Goal: Task Accomplishment & Management: Use online tool/utility

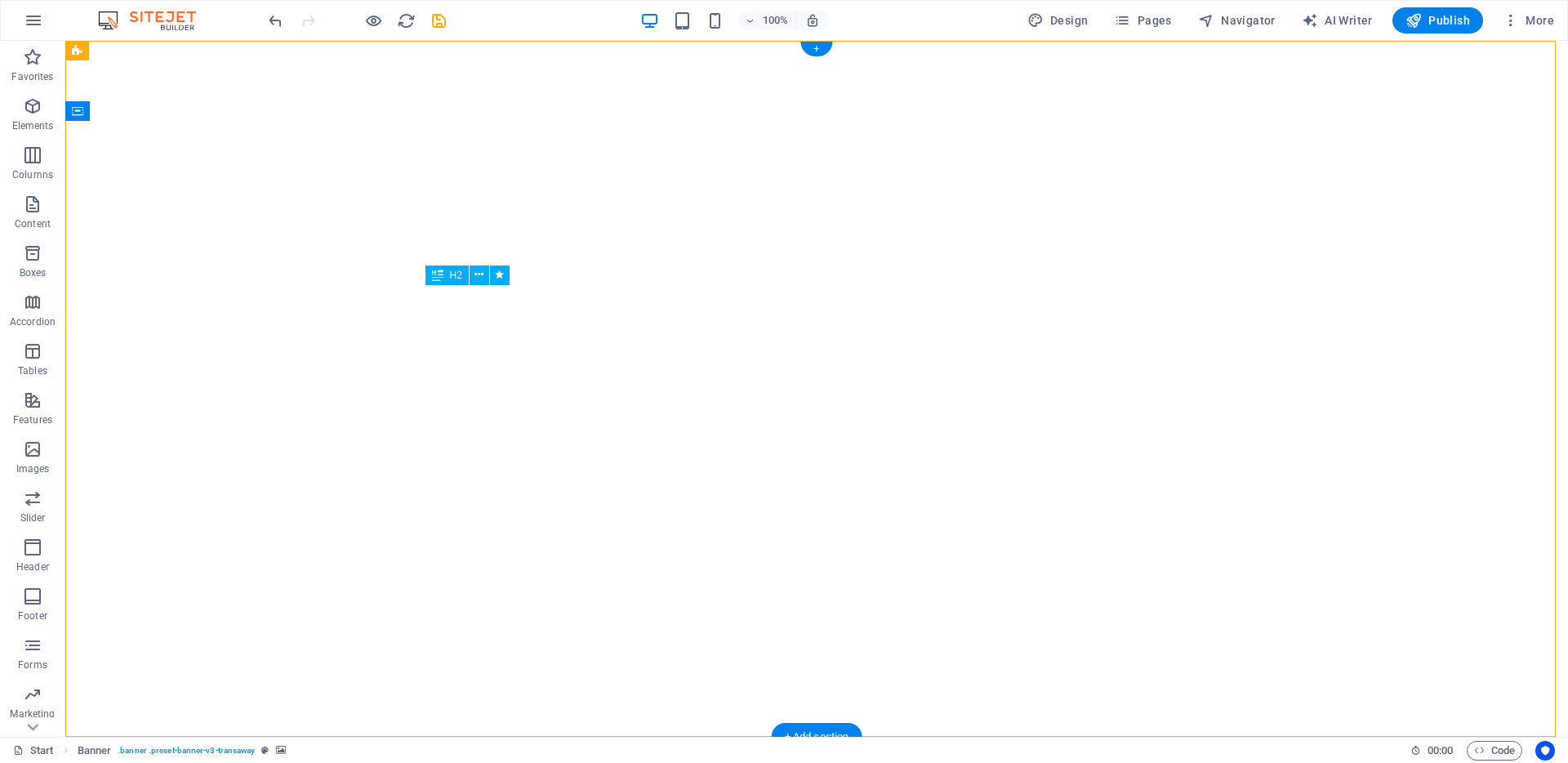
drag, startPoint x: 462, startPoint y: 298, endPoint x: 588, endPoint y: 299, distance: 126.0
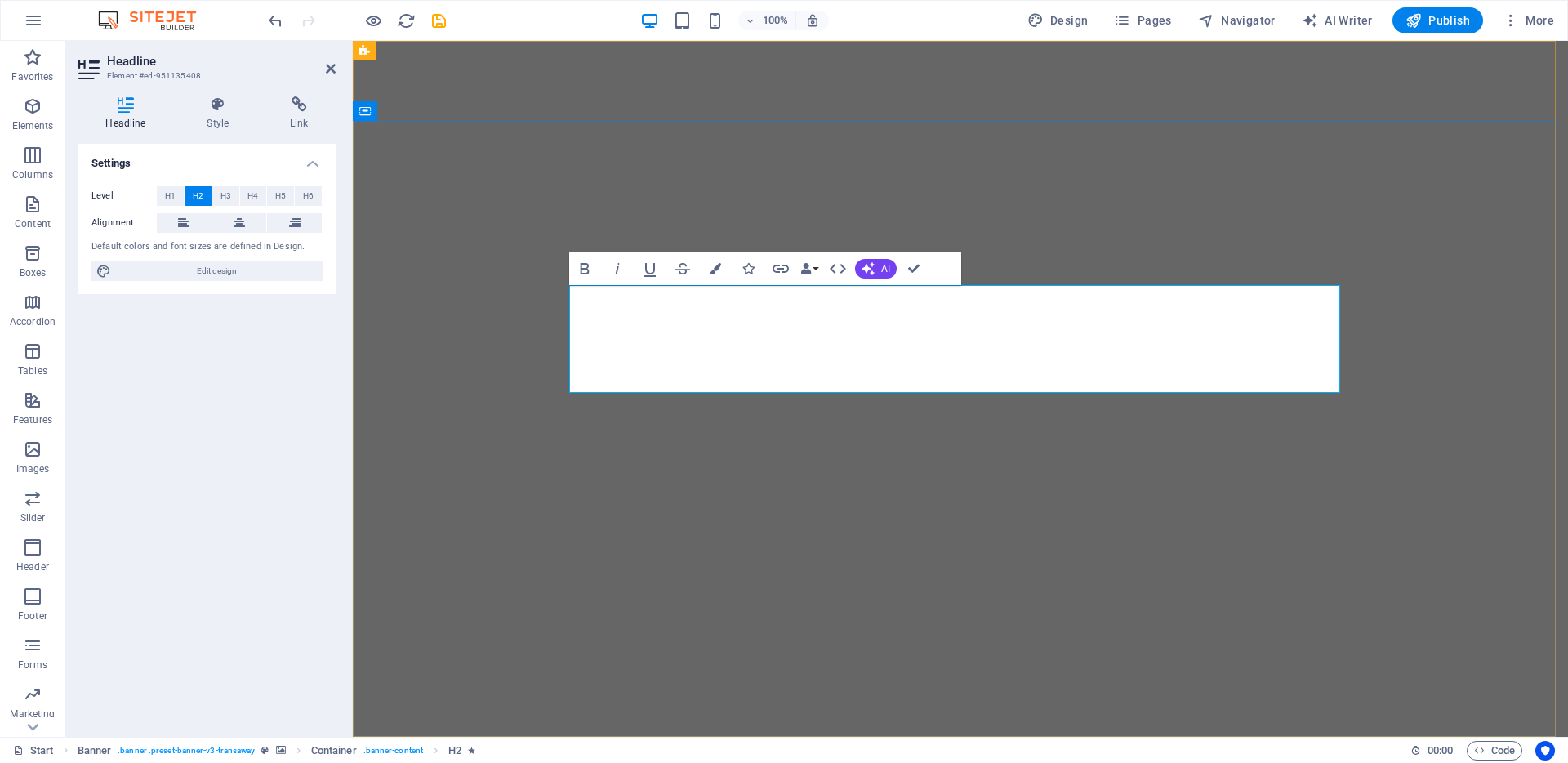
drag, startPoint x: 618, startPoint y: 297, endPoint x: 1151, endPoint y: 378, distance: 539.1
copy span "[US_STATE] Renovations That's On Time, On Budget, and Stress-Free. Guaranteed."
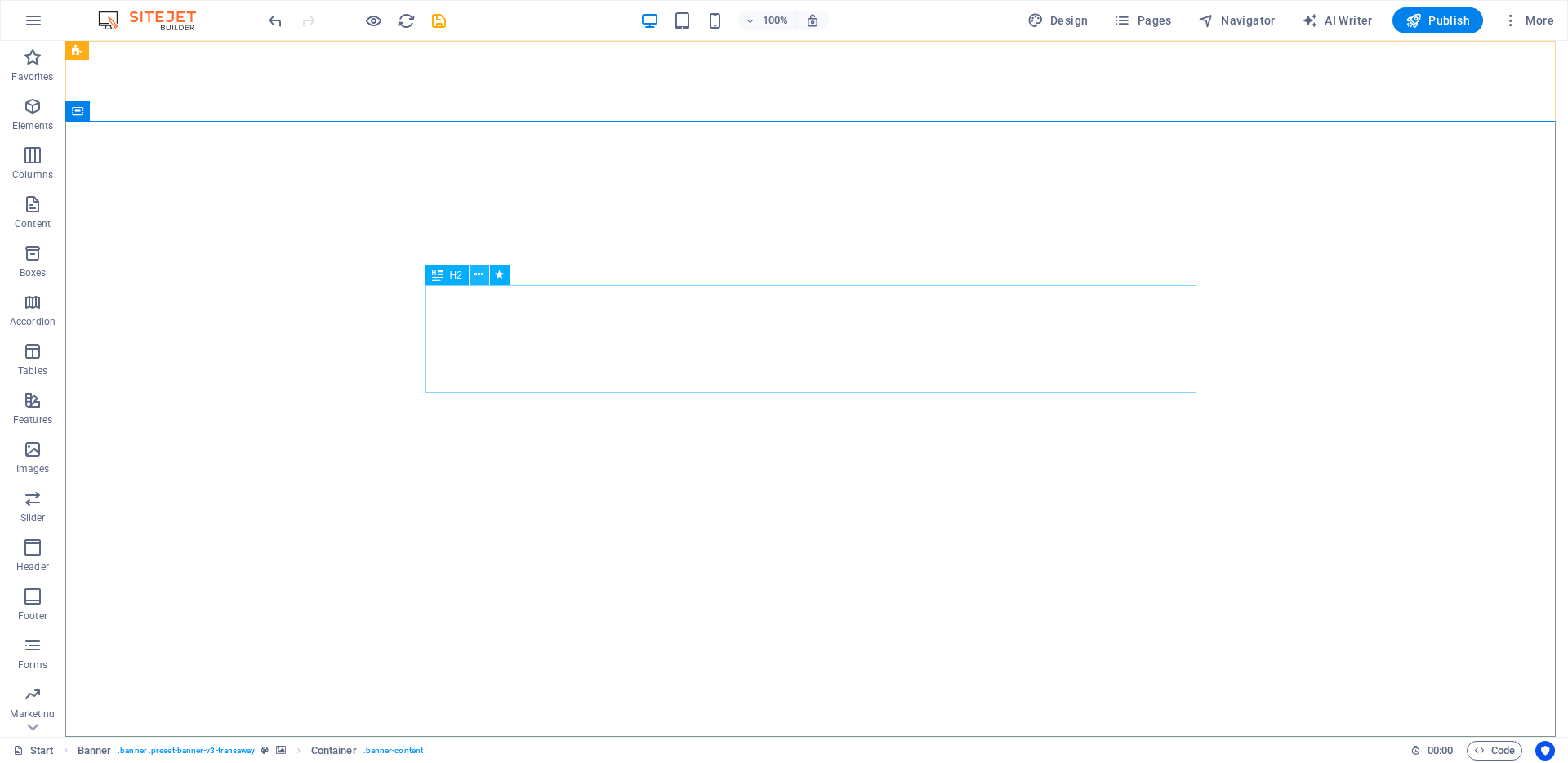
click at [482, 273] on icon at bounding box center [479, 275] width 9 height 17
click at [478, 275] on icon at bounding box center [479, 275] width 9 height 17
click at [637, 510] on icon at bounding box center [636, 512] width 9 height 17
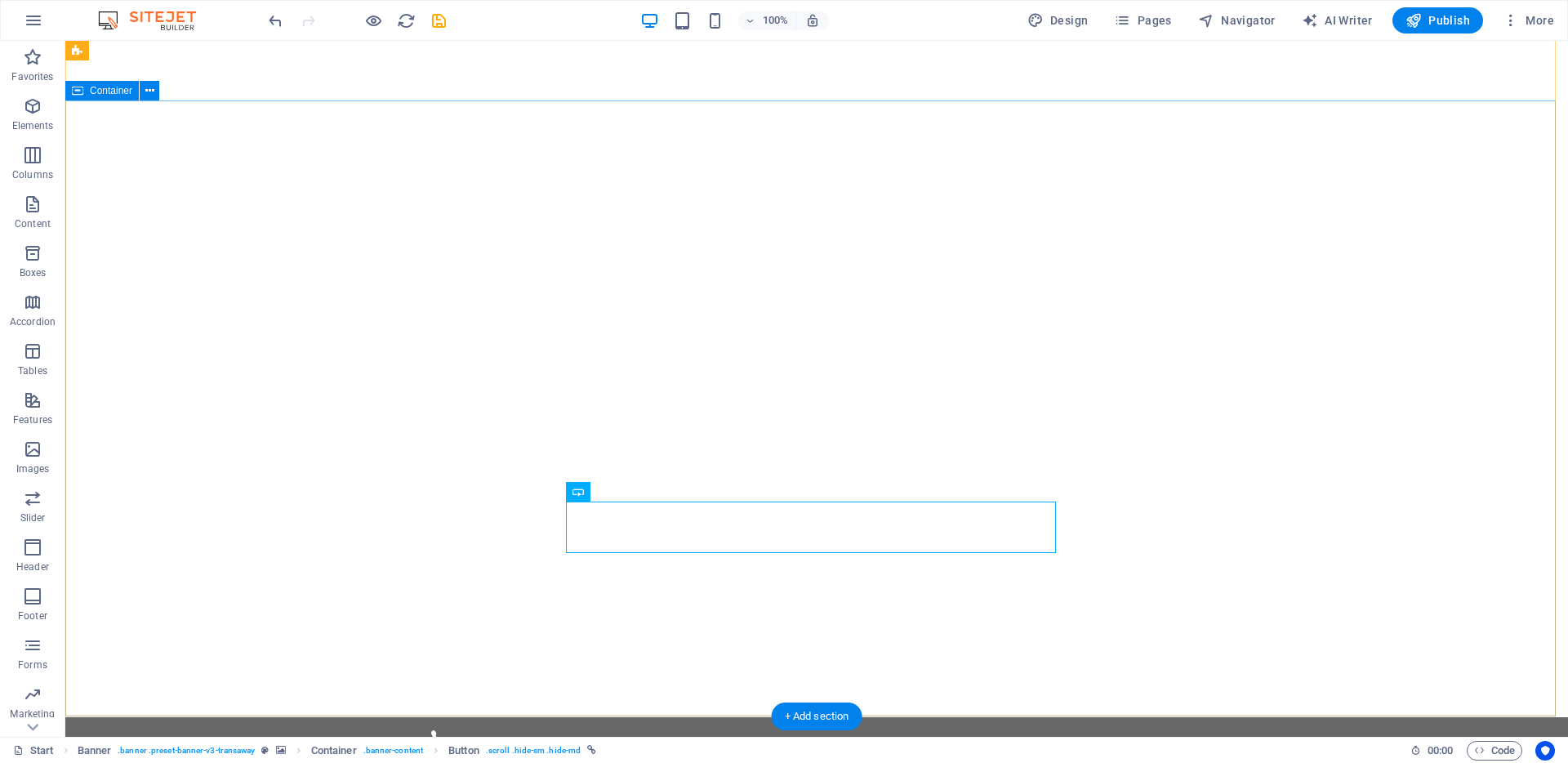
scroll to position [21, 0]
click at [634, 490] on icon at bounding box center [636, 491] width 9 height 17
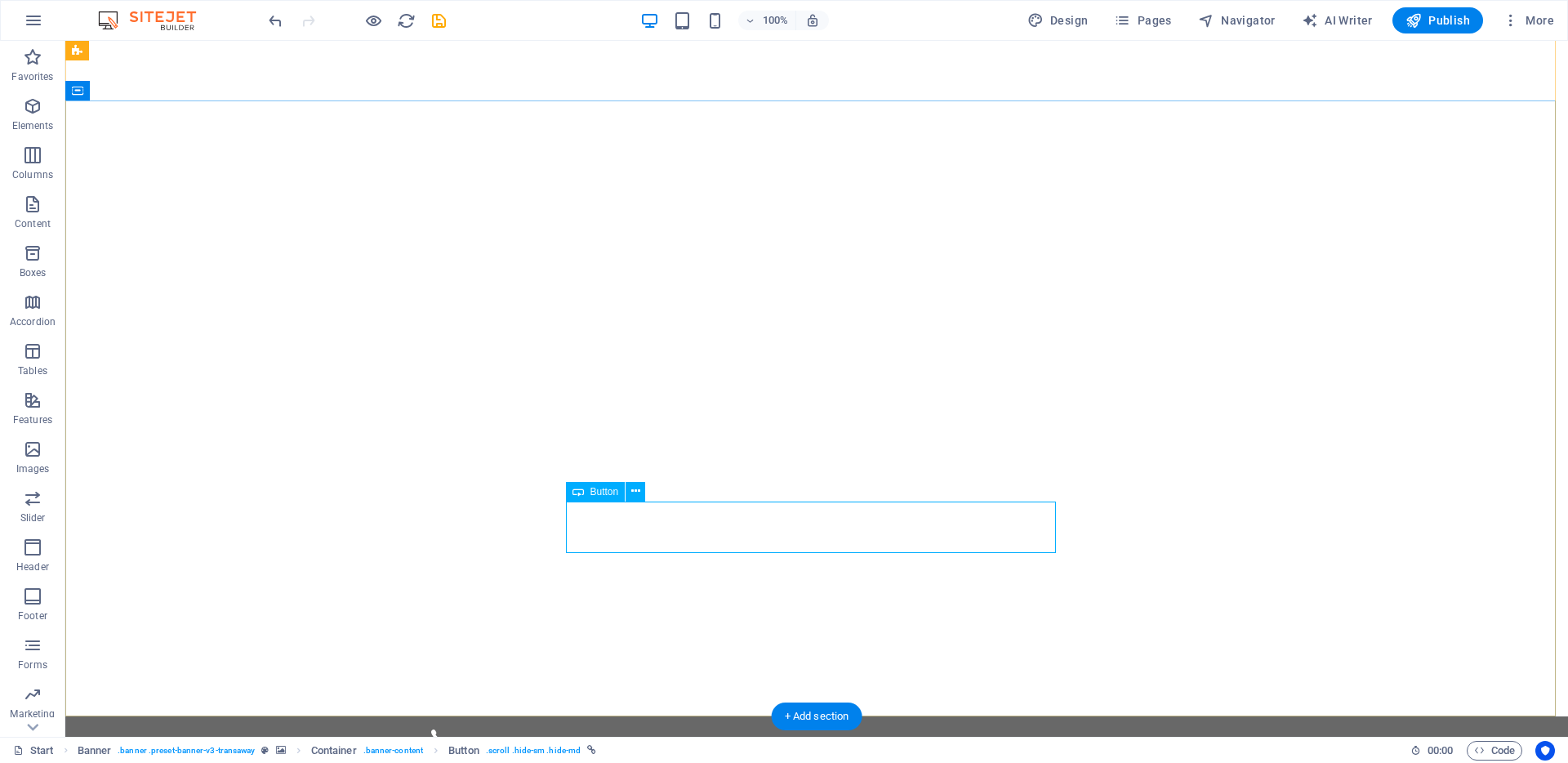
select select "px"
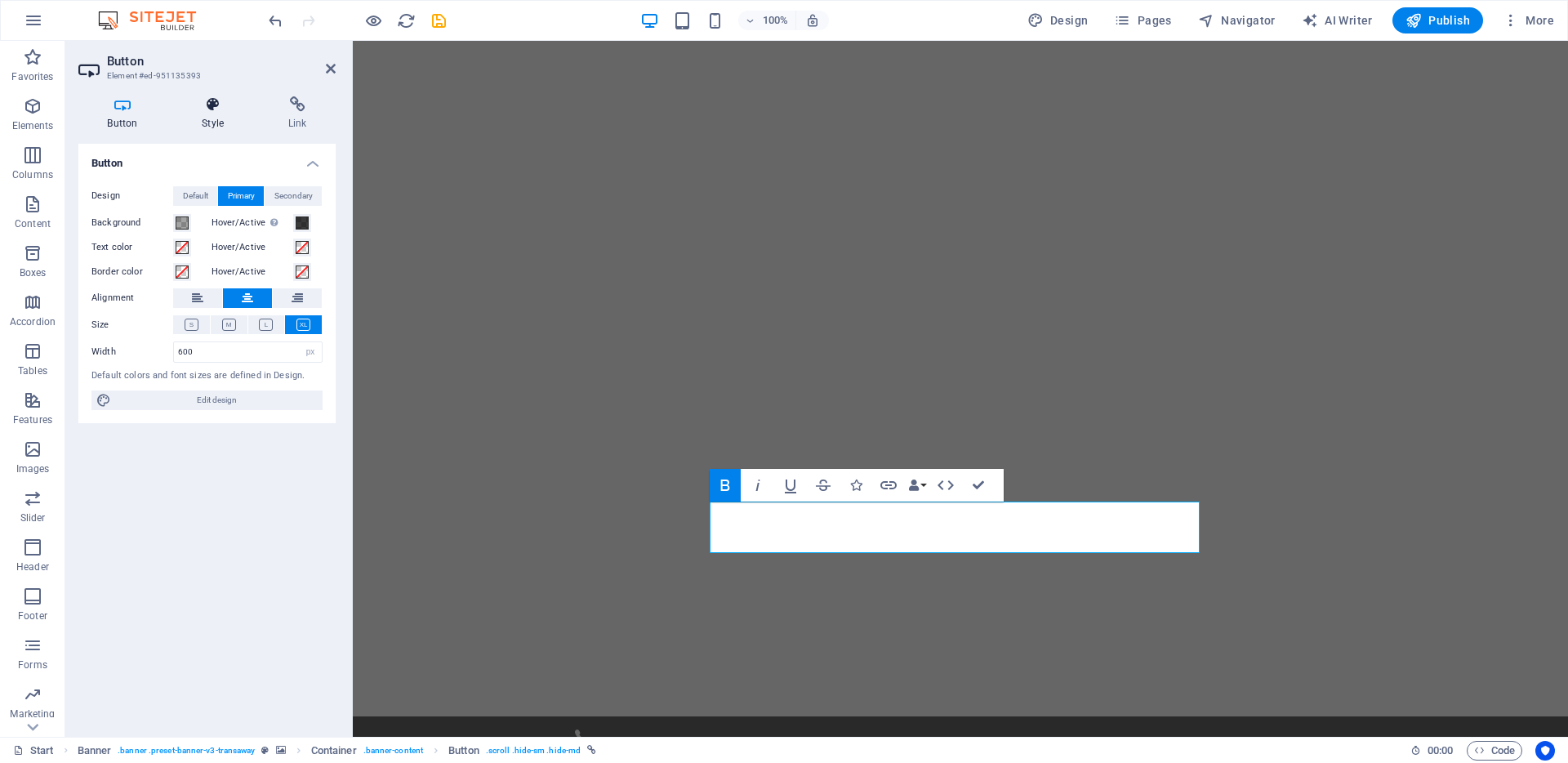
click at [209, 109] on icon at bounding box center [213, 104] width 80 height 16
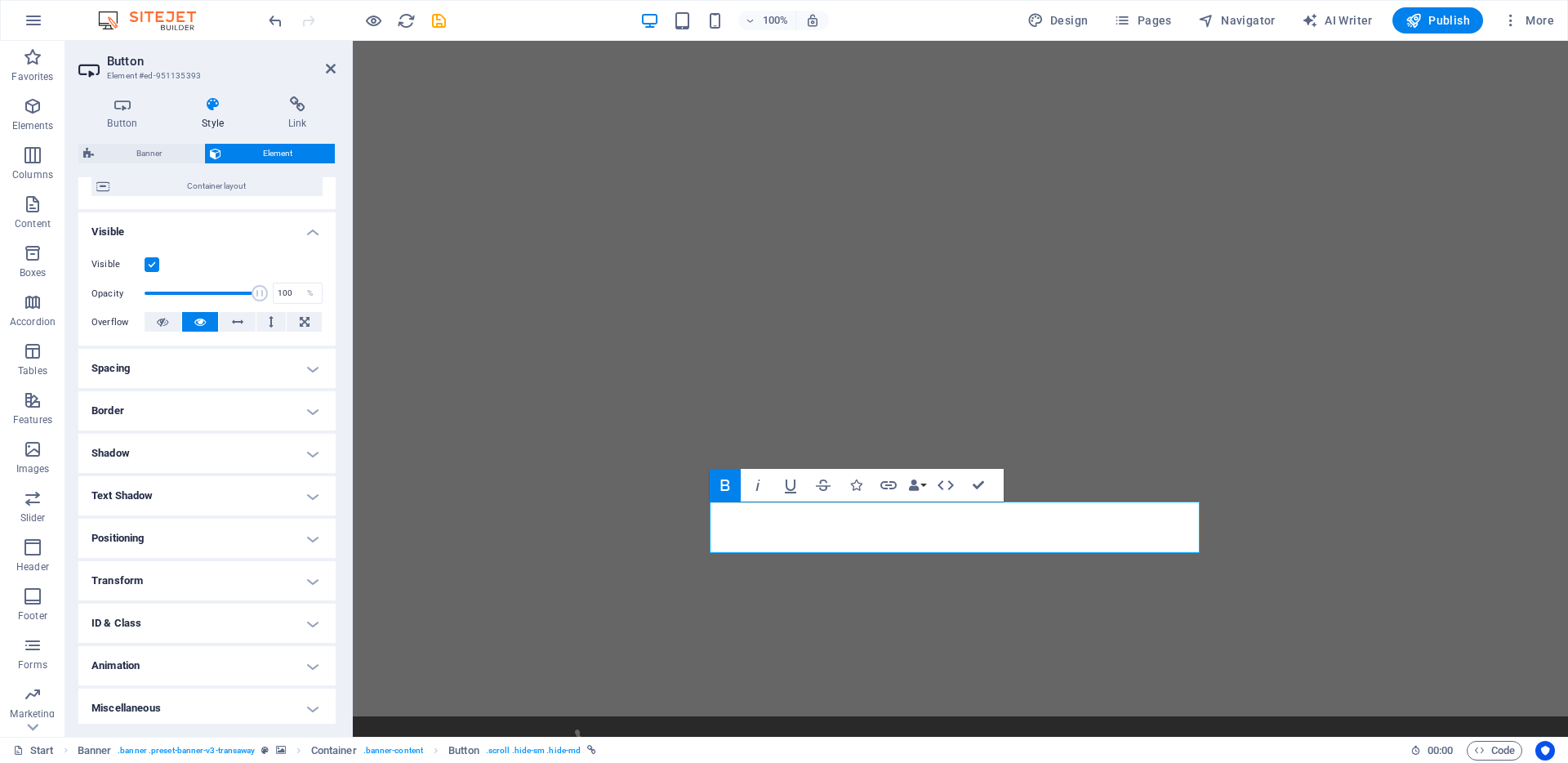
scroll to position [144, 0]
click at [308, 572] on h4 "Transform" at bounding box center [207, 577] width 257 height 40
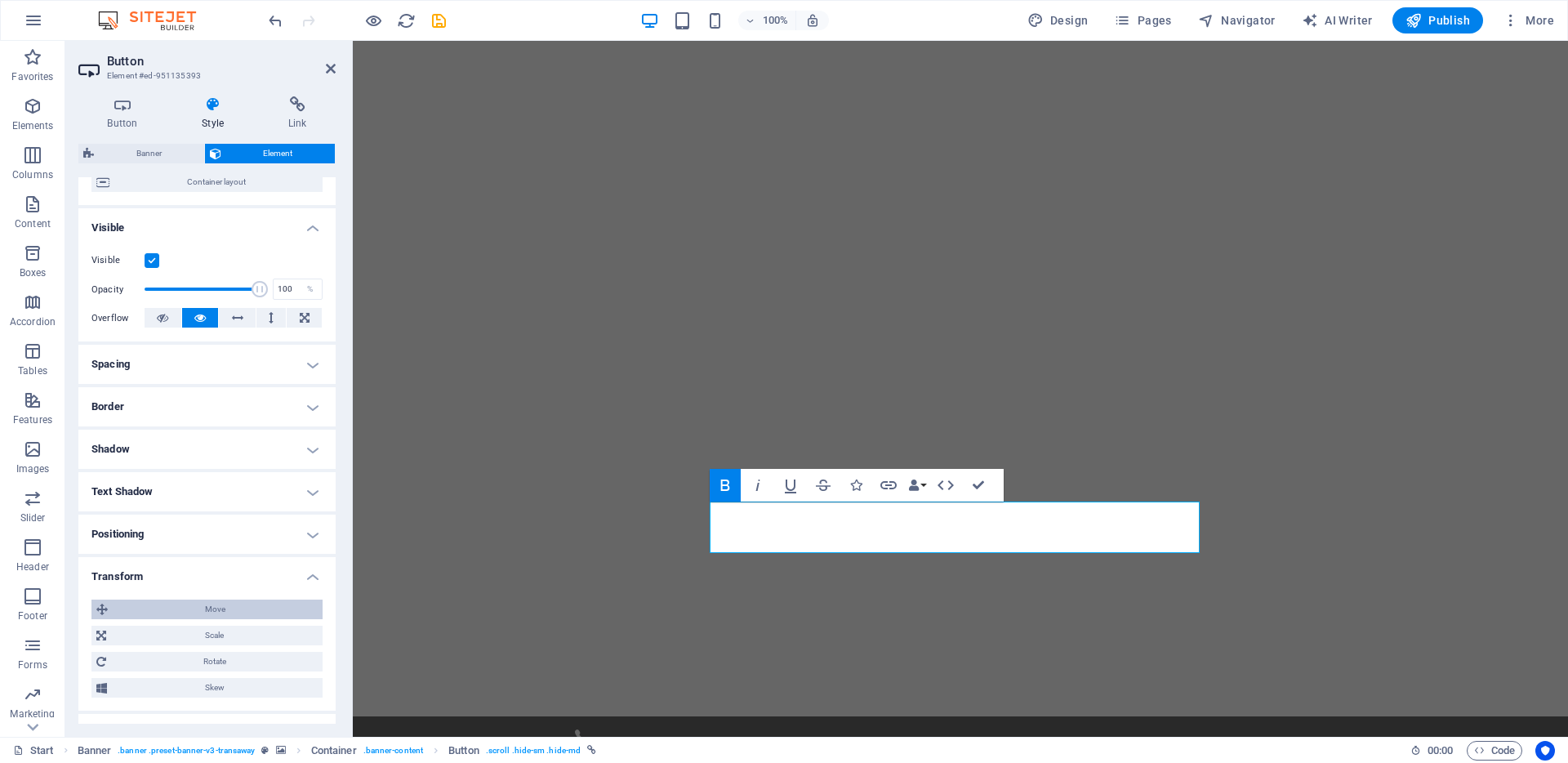
click at [264, 607] on span "Move" at bounding box center [214, 609] width 205 height 20
click at [281, 640] on input "0" at bounding box center [296, 640] width 53 height 20
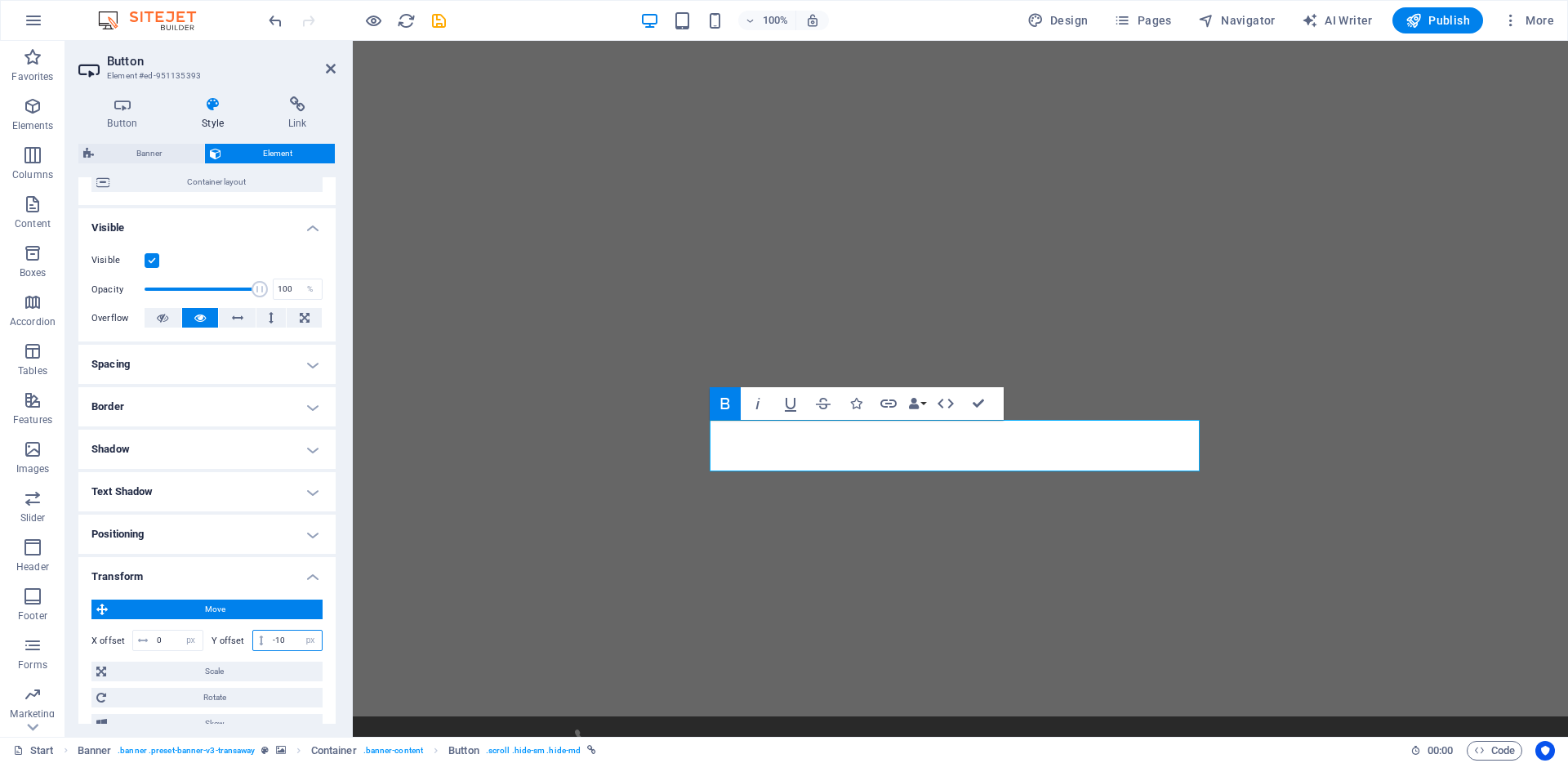
type input "-1"
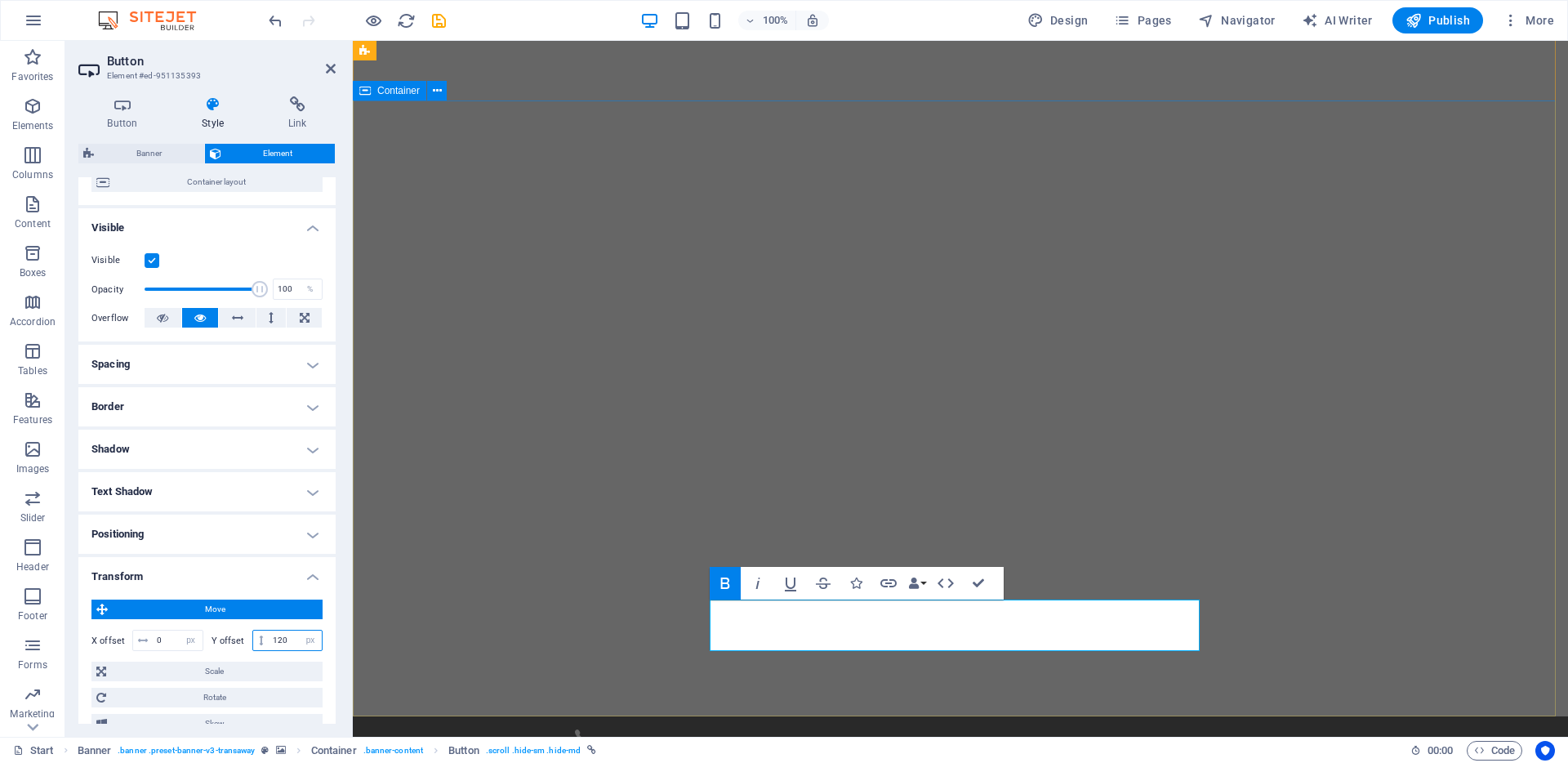
type input "120"
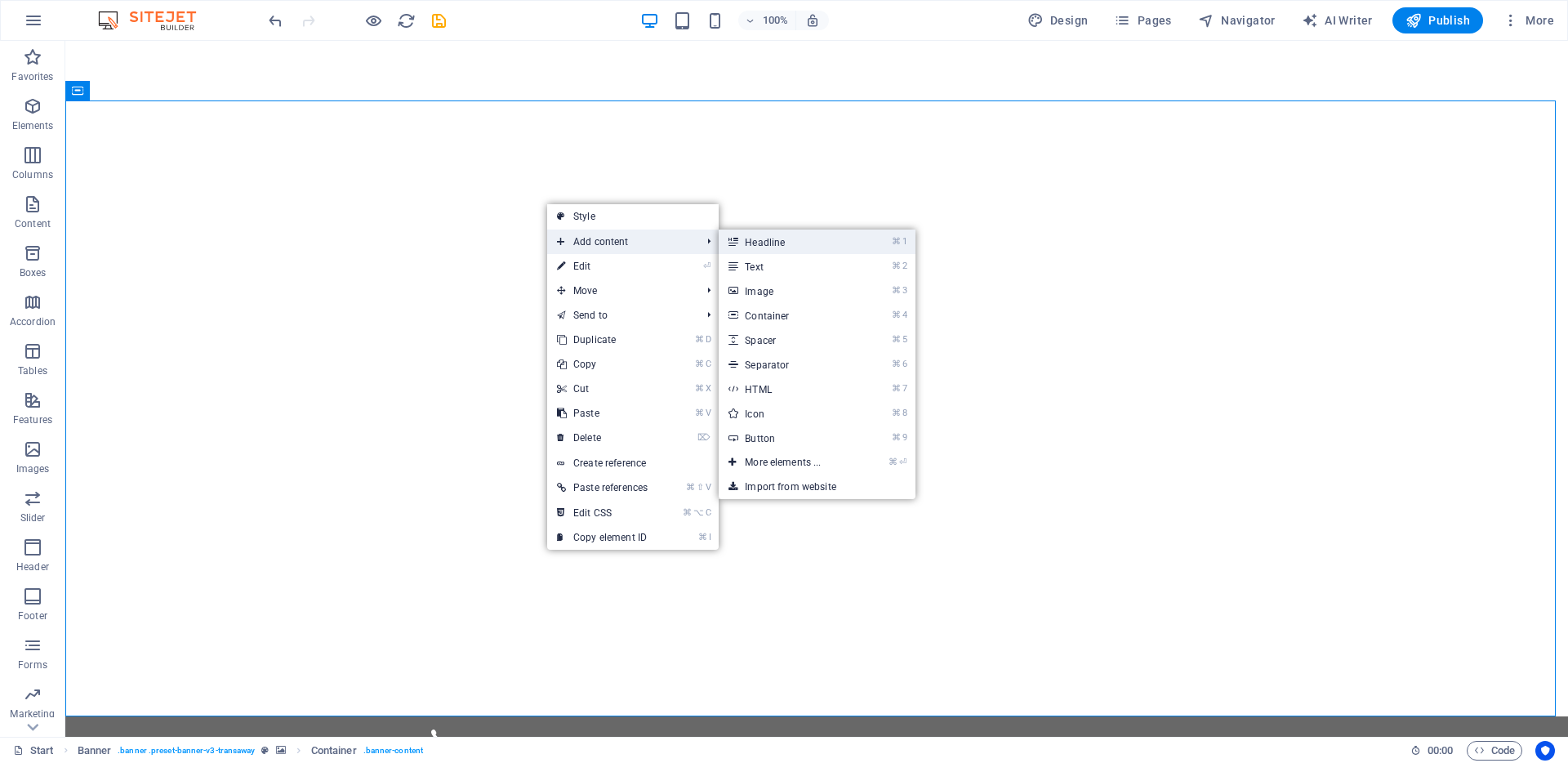
click at [776, 240] on link "⌘ 1 Headline" at bounding box center [786, 242] width 135 height 25
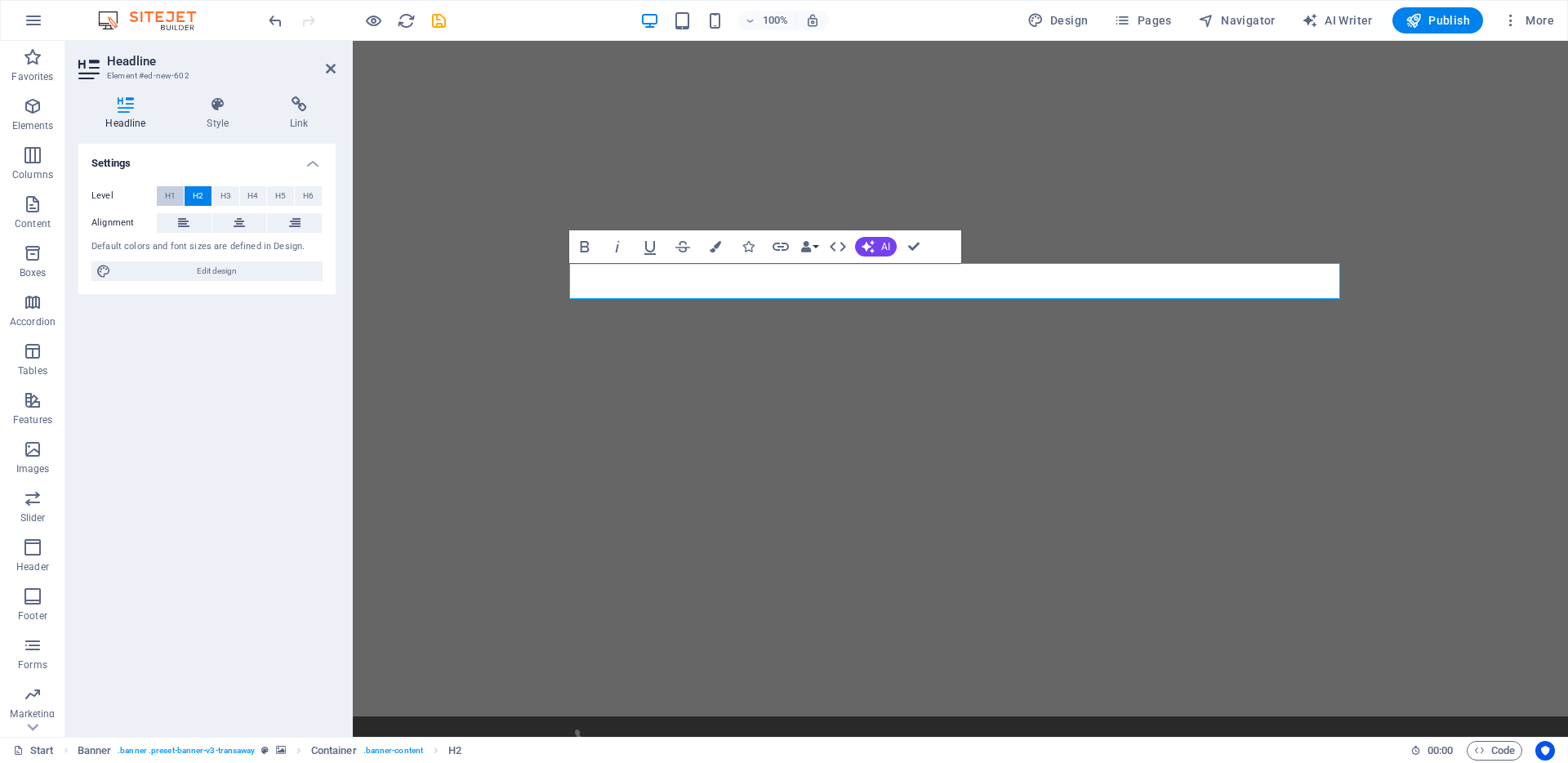
click at [171, 195] on span "H1" at bounding box center [170, 195] width 10 height 20
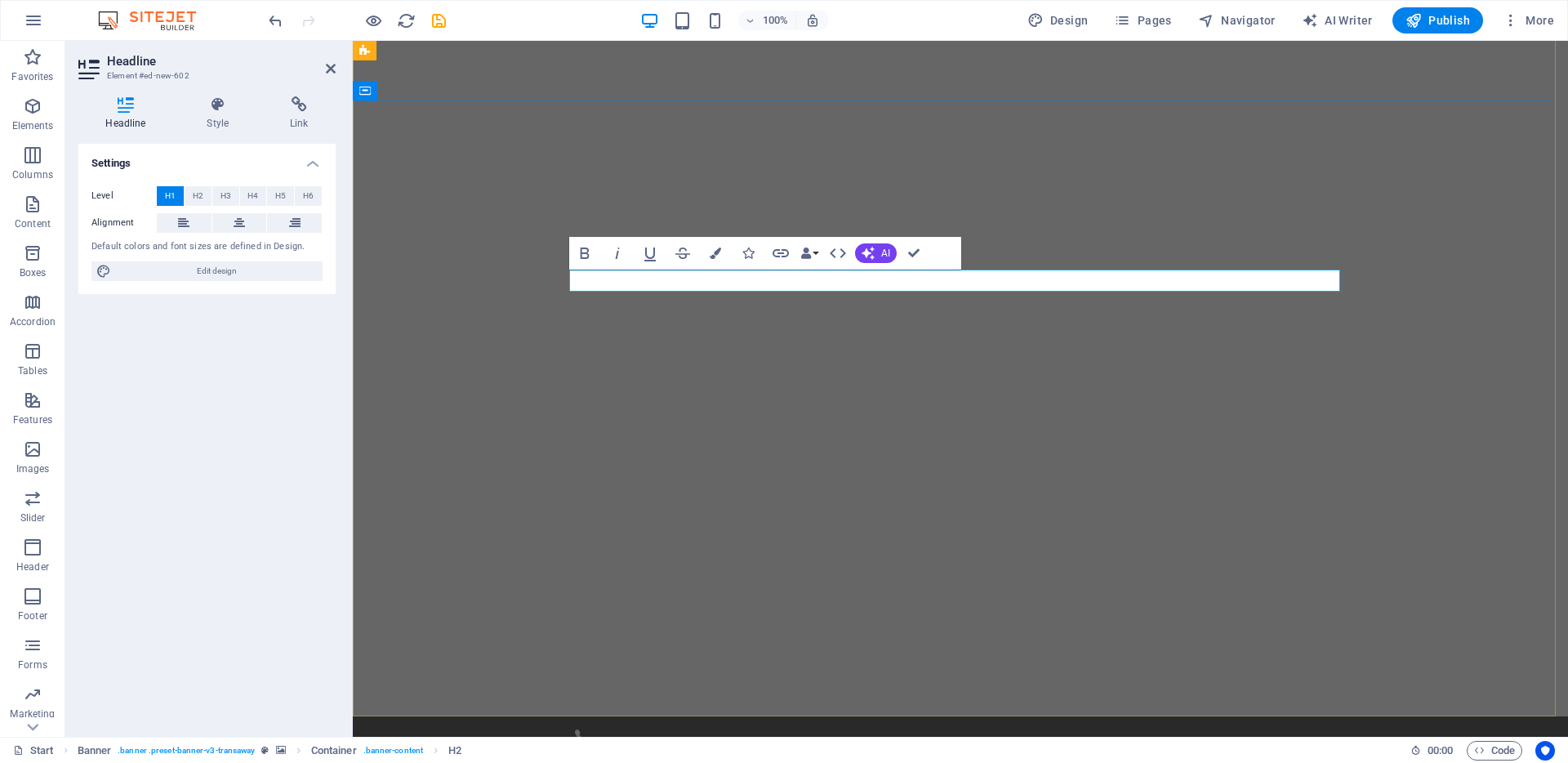
drag, startPoint x: 745, startPoint y: 278, endPoint x: 583, endPoint y: 275, distance: 162.0
click at [196, 190] on span "H2" at bounding box center [197, 195] width 10 height 20
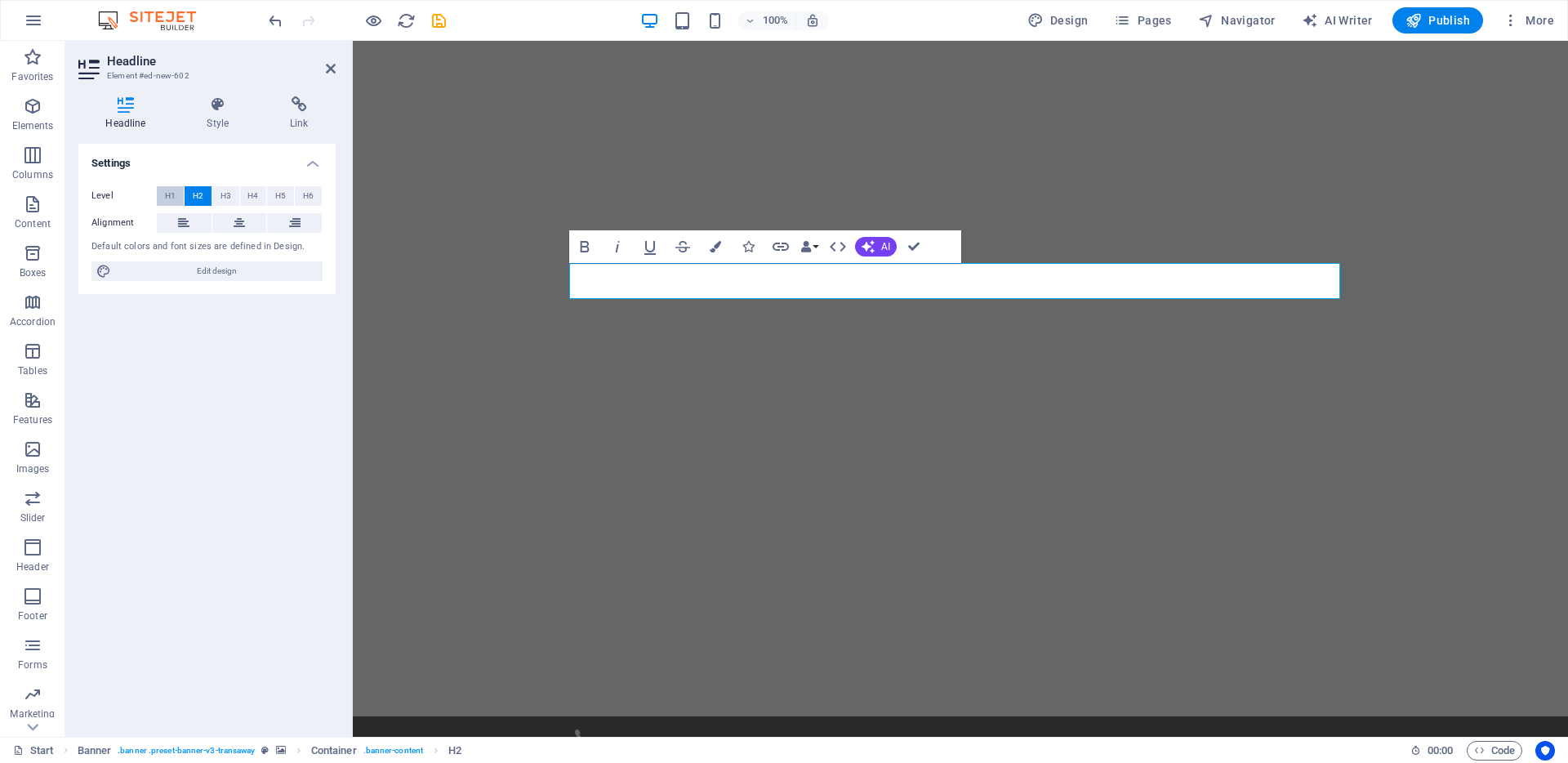
click at [172, 193] on span "H1" at bounding box center [170, 195] width 10 height 20
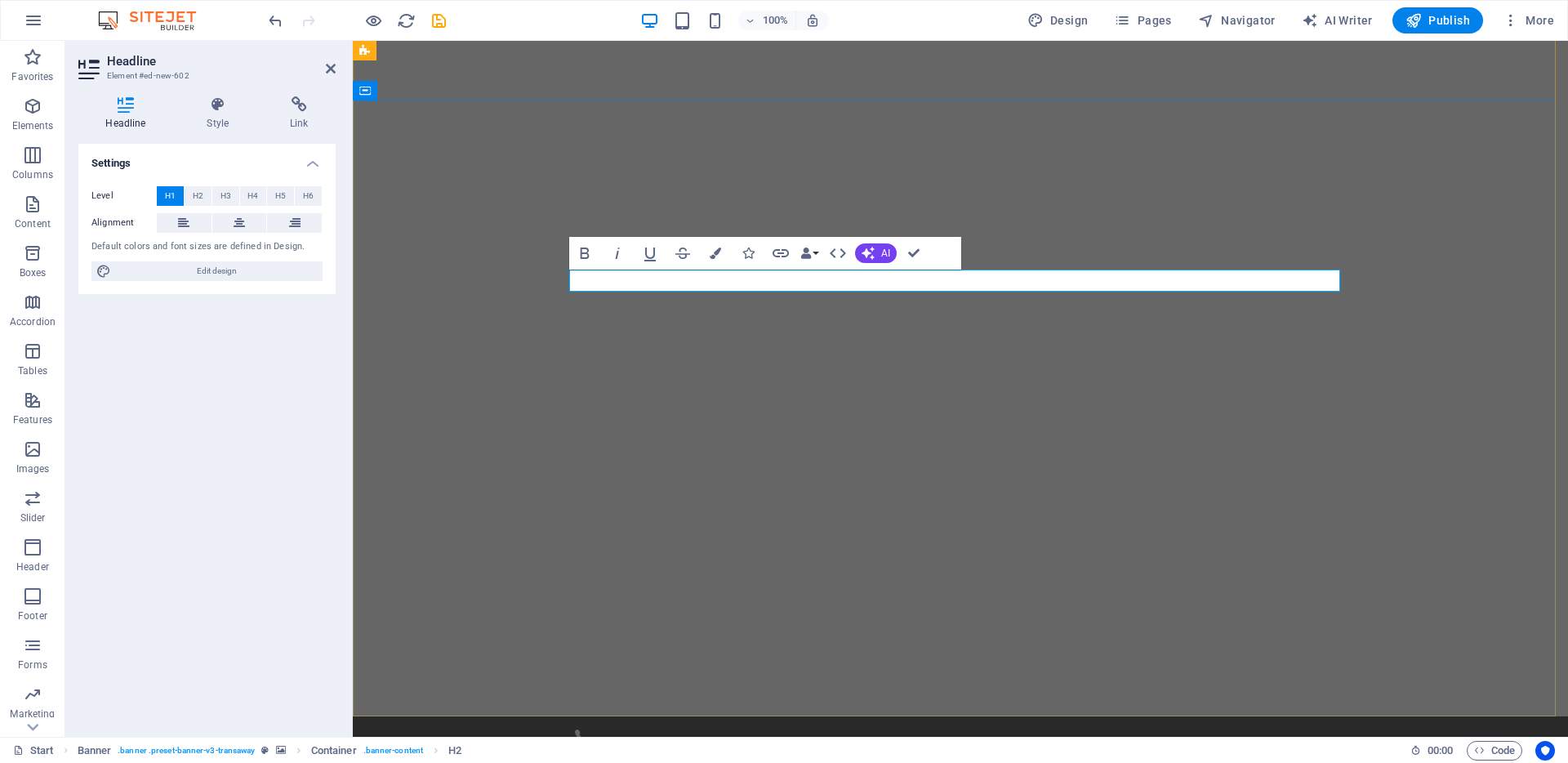
drag, startPoint x: 746, startPoint y: 280, endPoint x: 601, endPoint y: 284, distance: 145.1
drag, startPoint x: 744, startPoint y: 280, endPoint x: 565, endPoint y: 281, distance: 179.0
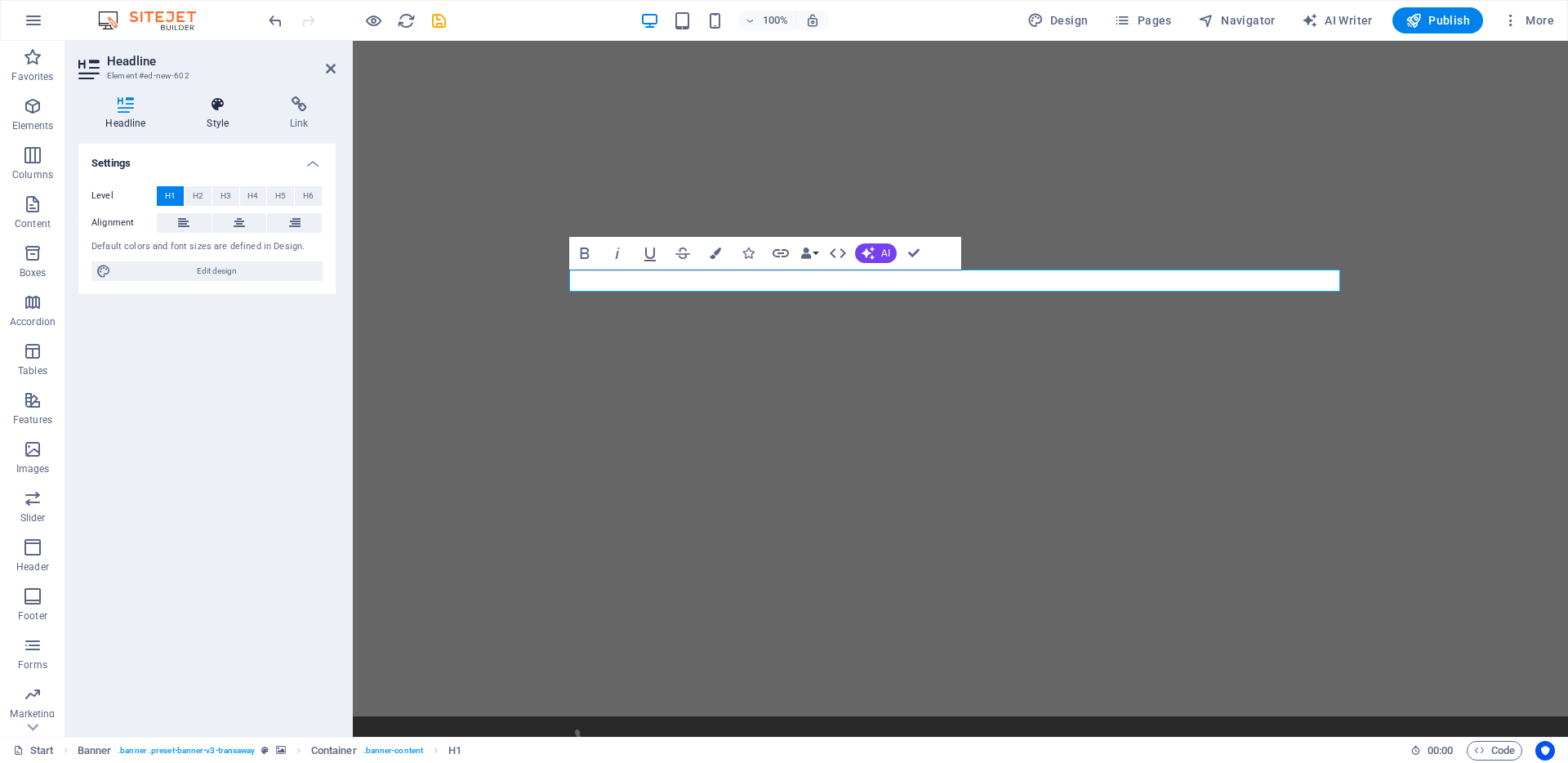
click at [214, 110] on icon at bounding box center [217, 104] width 77 height 16
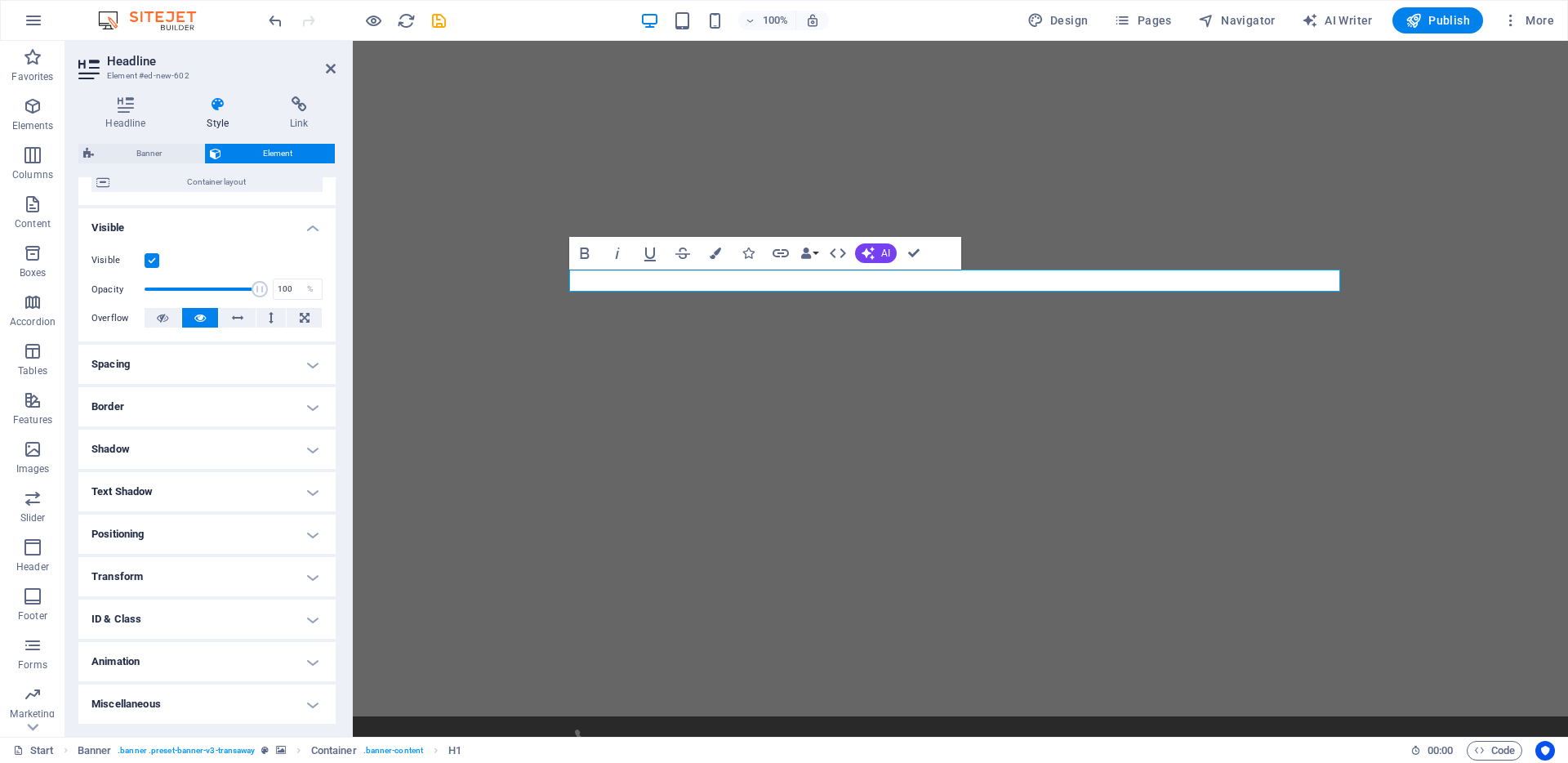
click at [309, 530] on h4 "Positioning" at bounding box center [207, 534] width 257 height 40
click at [314, 625] on h4 "Transform" at bounding box center [207, 634] width 257 height 40
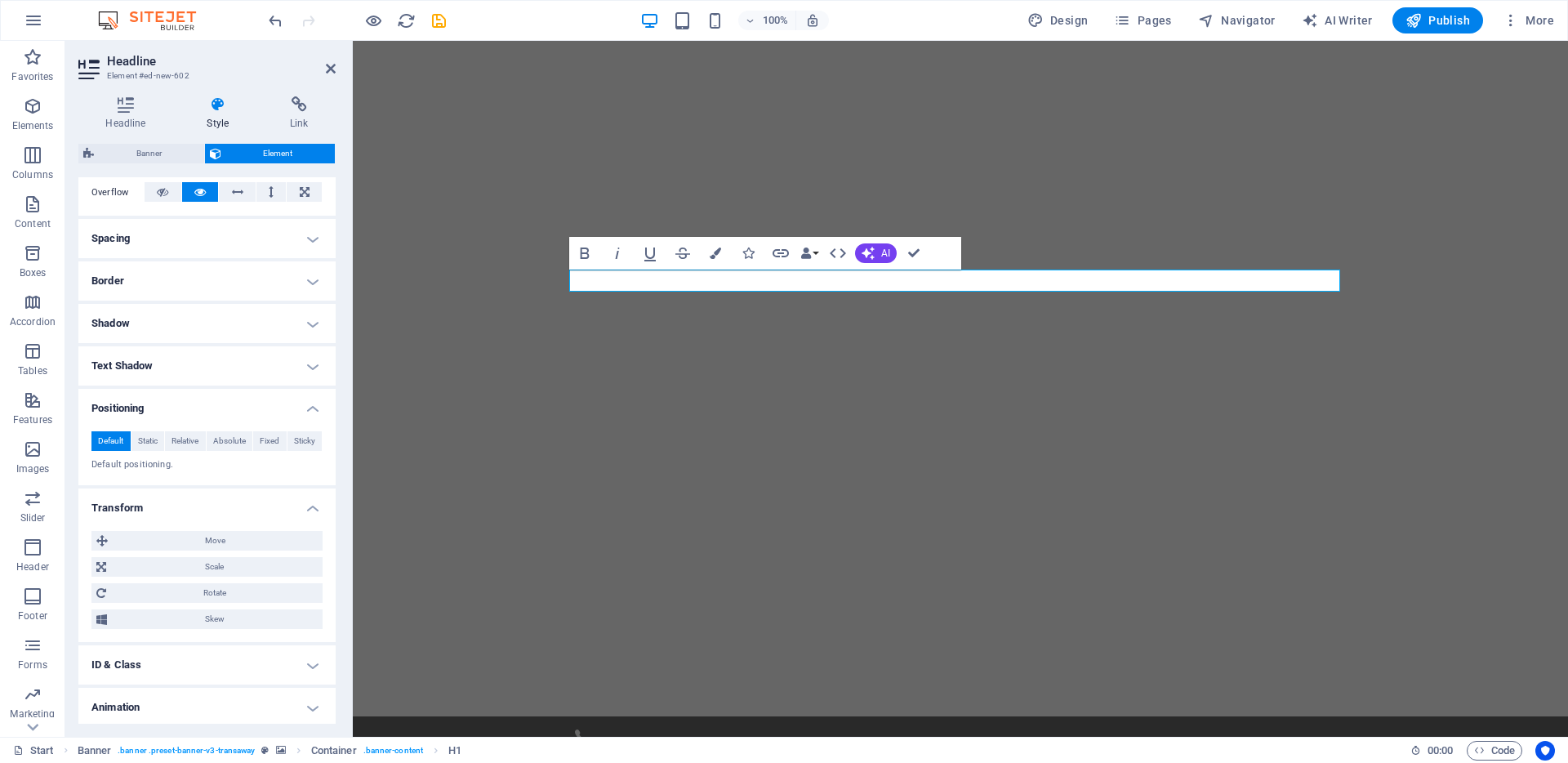
scroll to position [283, 0]
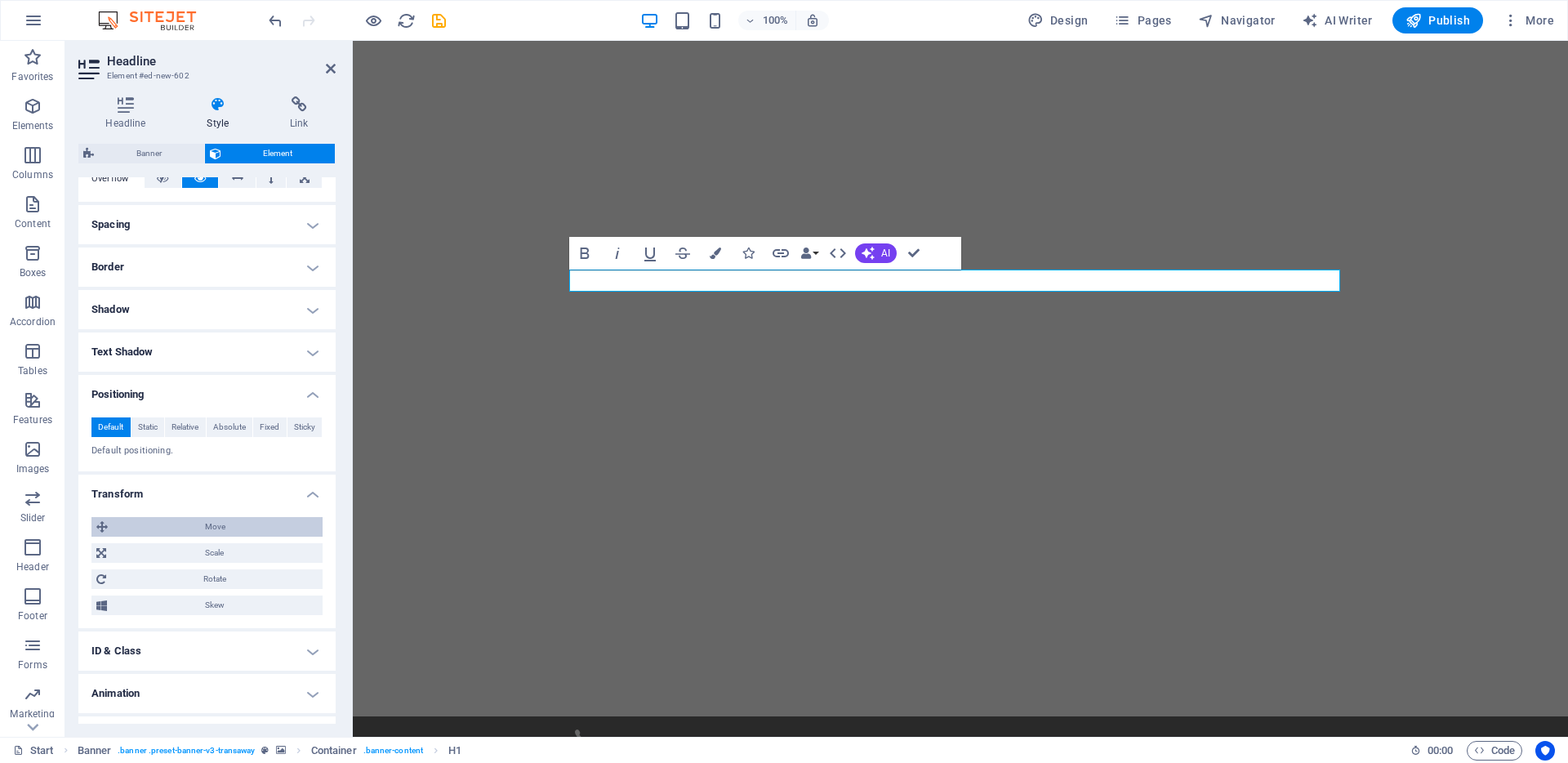
click at [277, 529] on span "Move" at bounding box center [214, 526] width 205 height 20
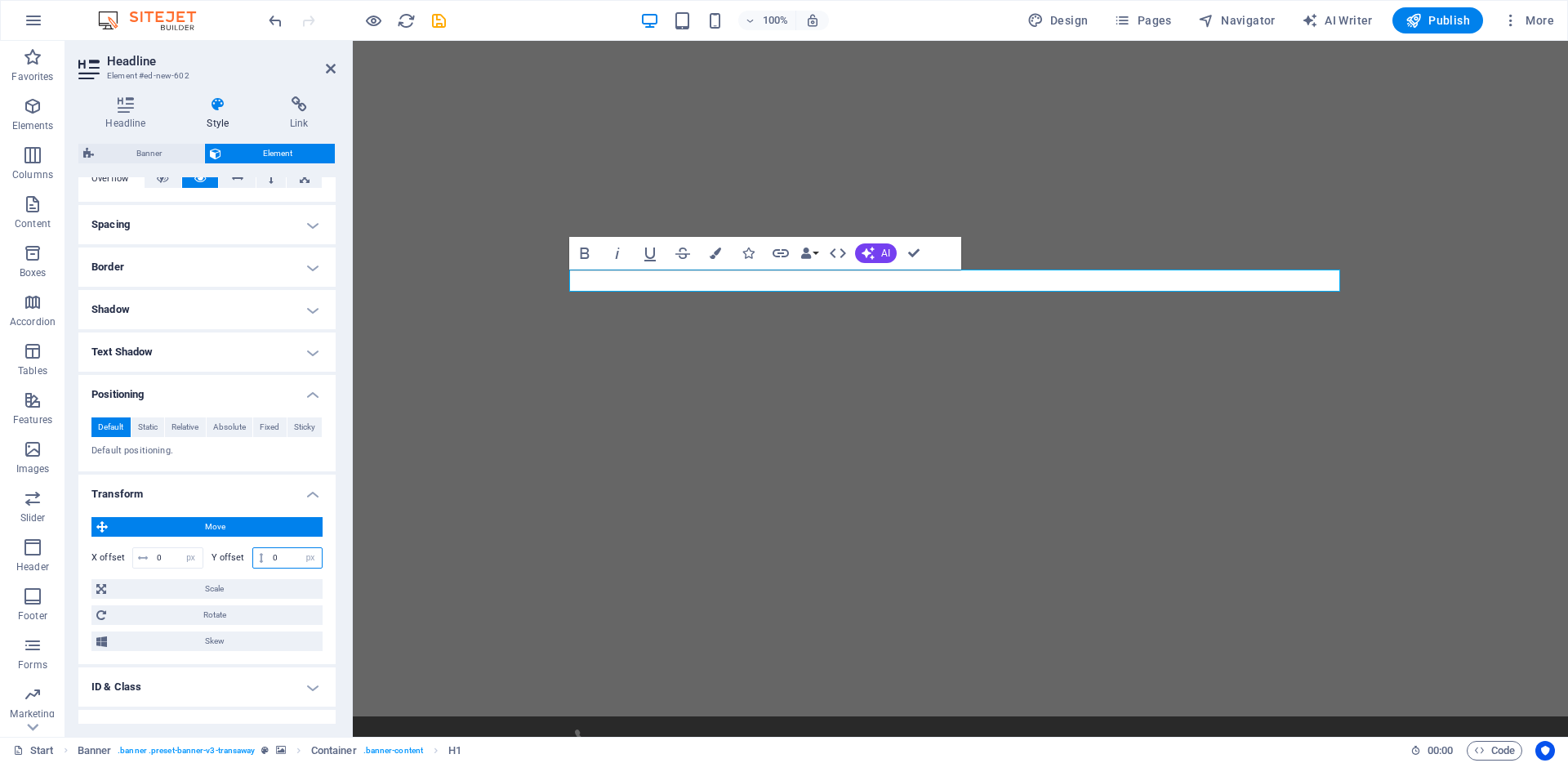
click at [287, 553] on input "0" at bounding box center [296, 557] width 53 height 20
drag, startPoint x: 282, startPoint y: 554, endPoint x: 273, endPoint y: 554, distance: 9.0
click at [273, 554] on input "0" at bounding box center [296, 557] width 53 height 20
type input "-200"
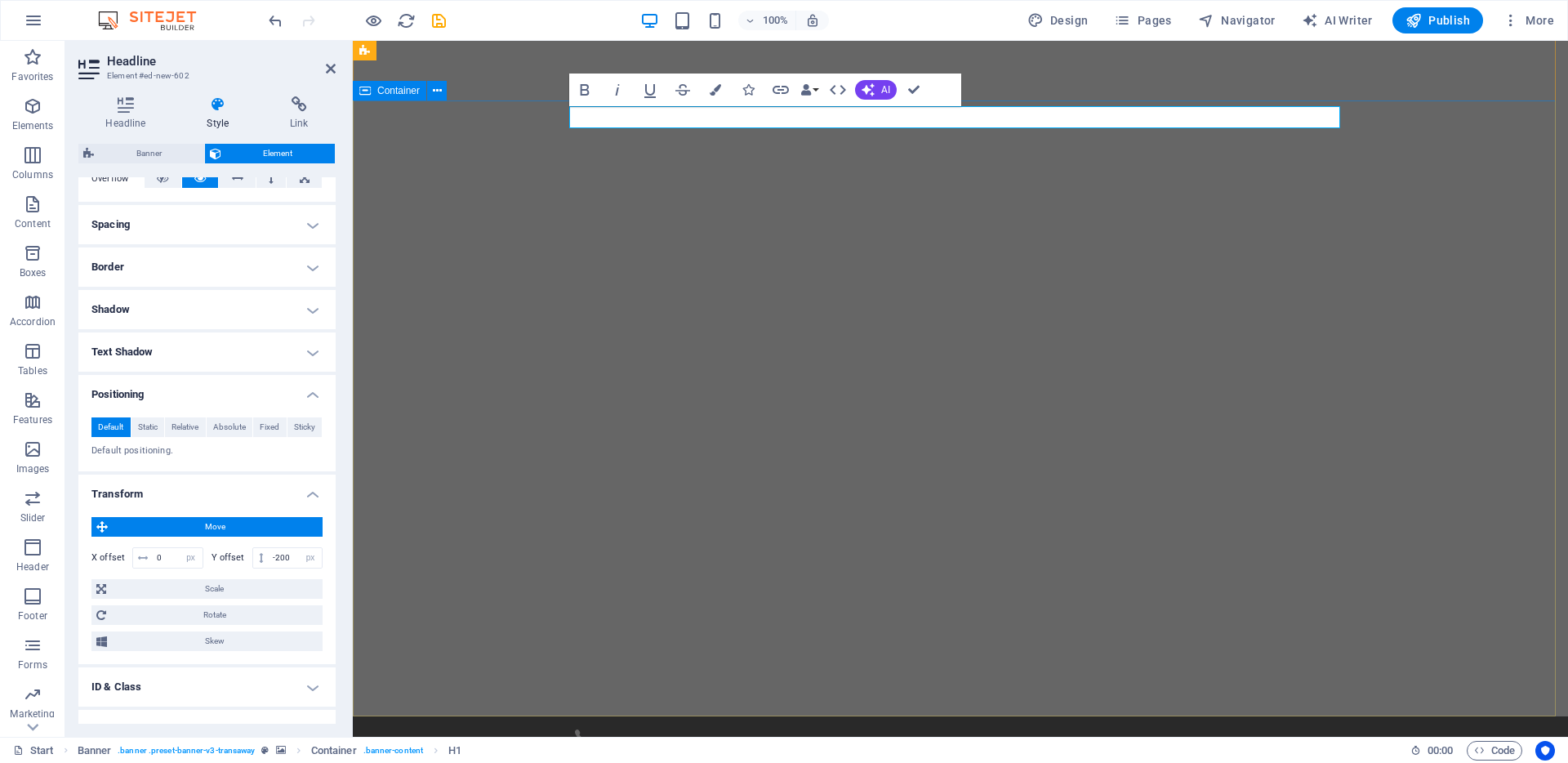
drag, startPoint x: 491, startPoint y: 310, endPoint x: 778, endPoint y: 314, distance: 287.0
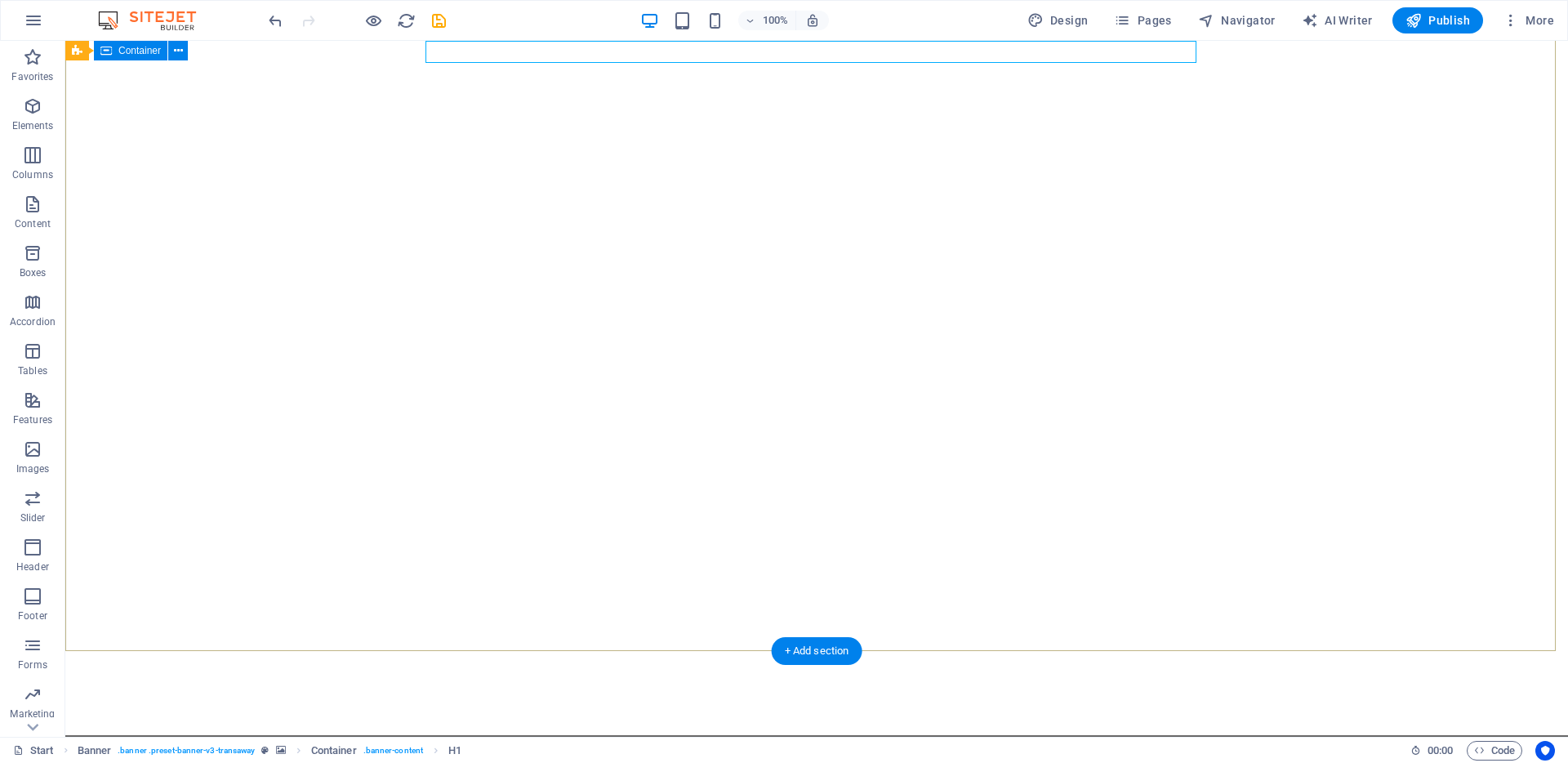
scroll to position [0, 0]
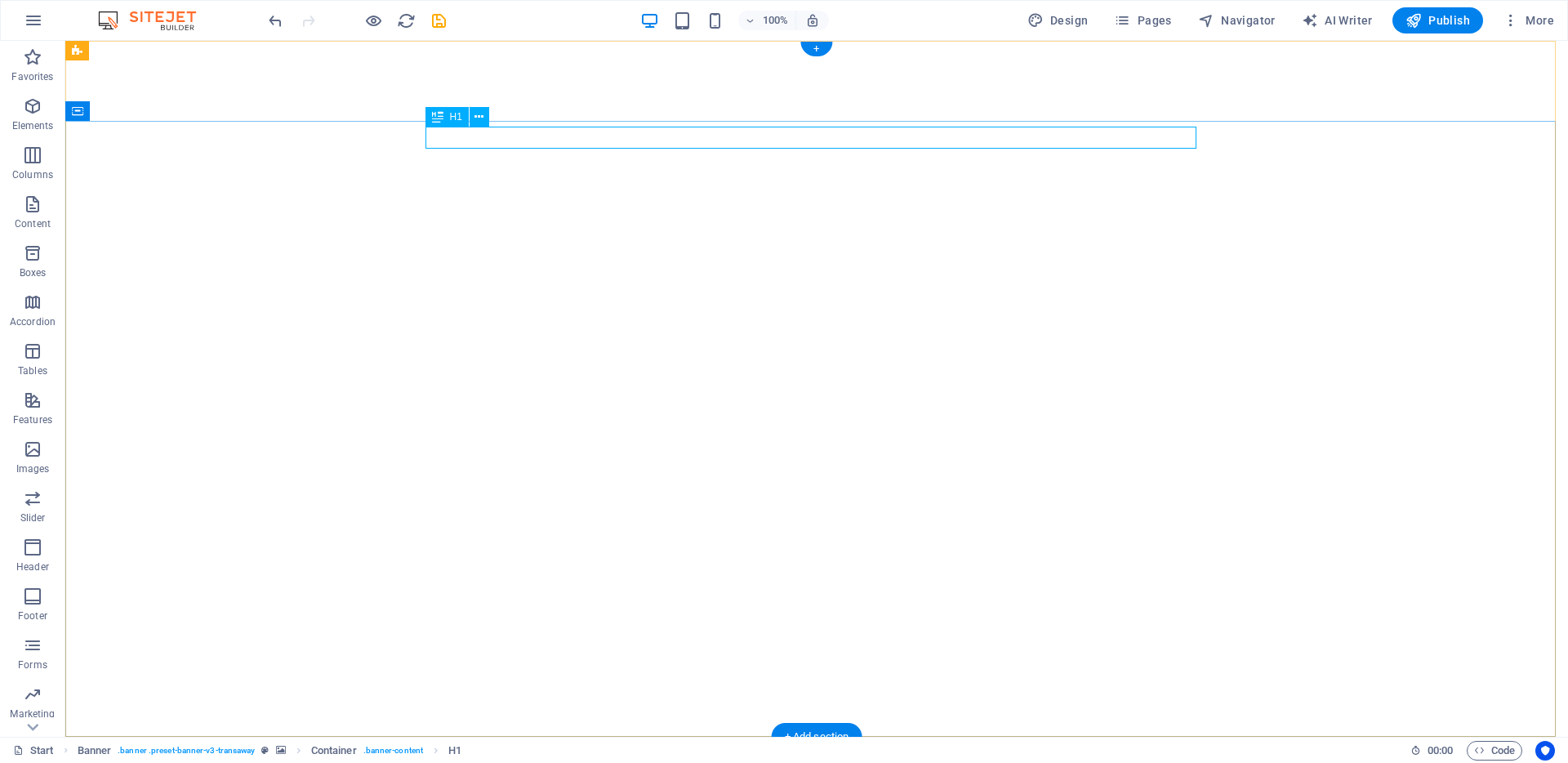
select select "px"
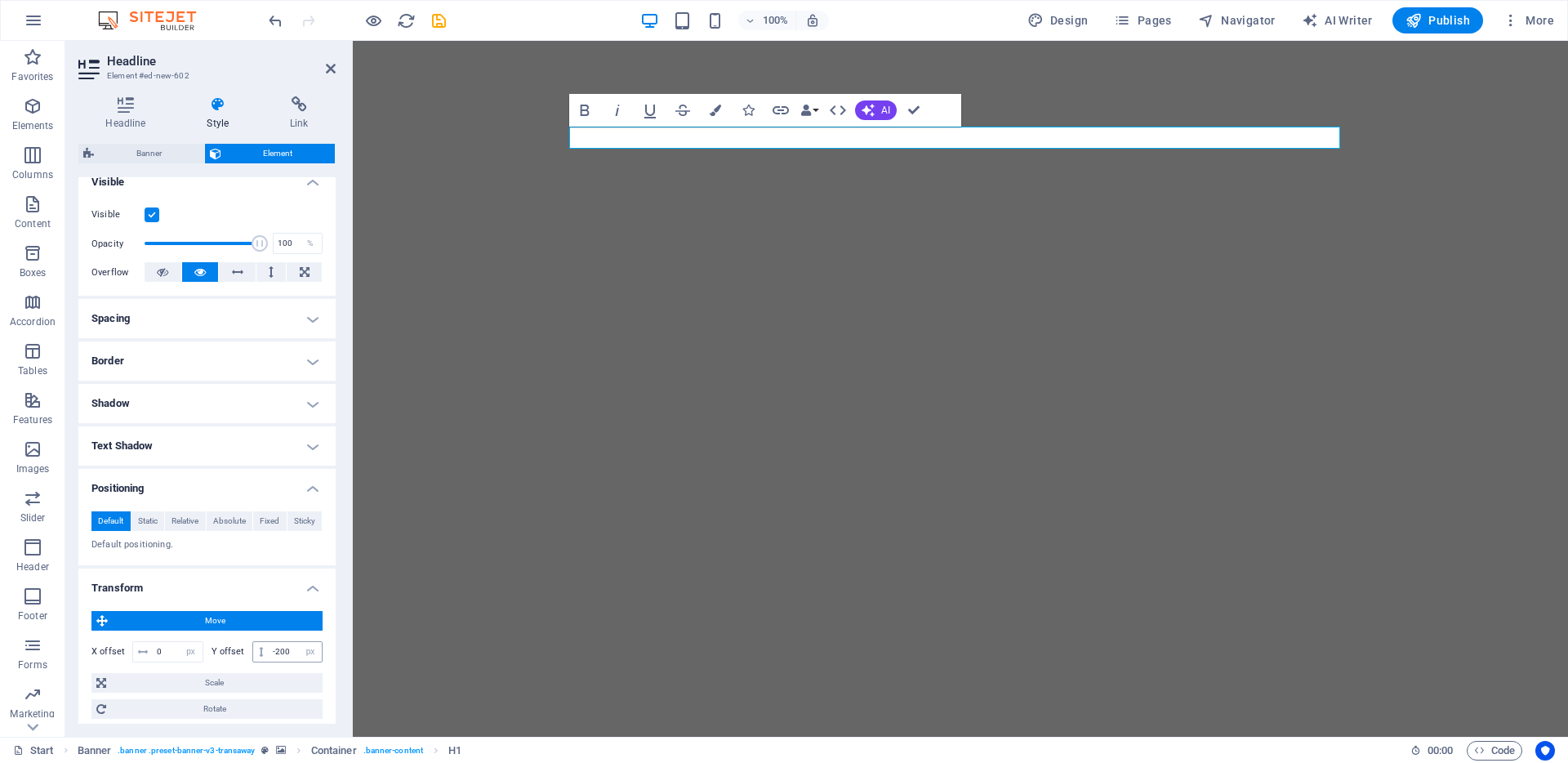
scroll to position [250, 0]
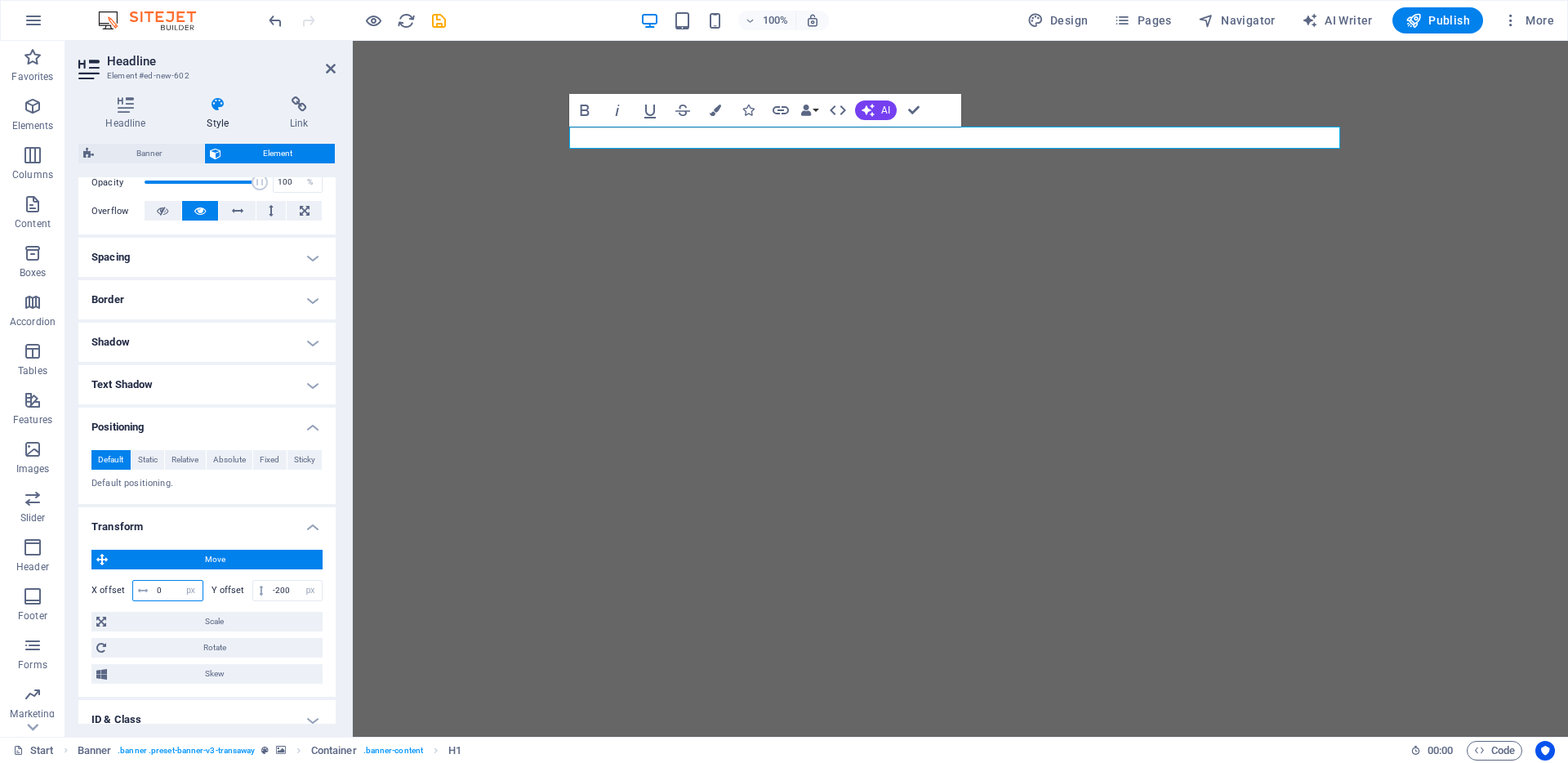
click at [172, 586] on input "0" at bounding box center [178, 590] width 50 height 20
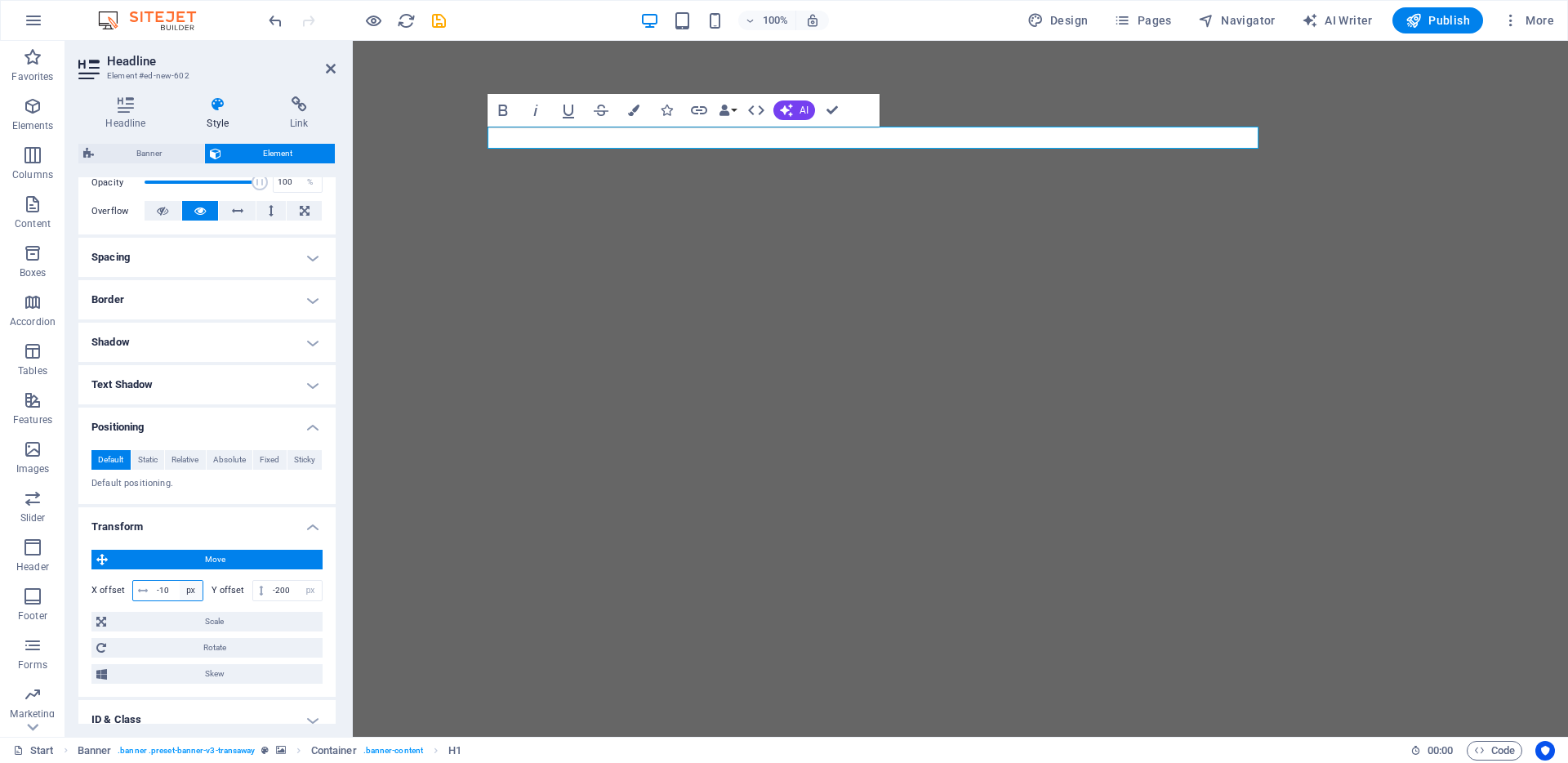
type input "-1"
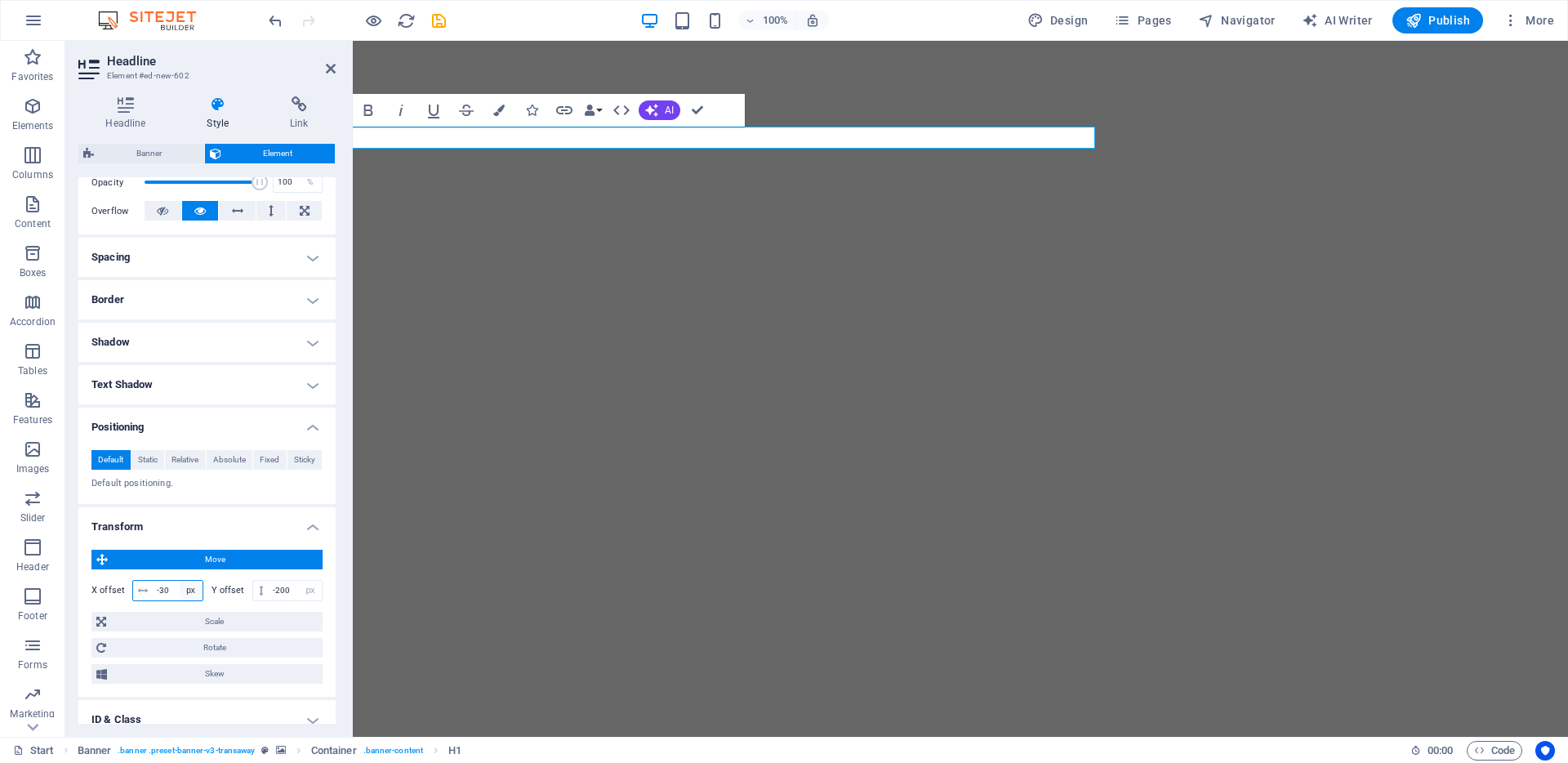
type input "-3"
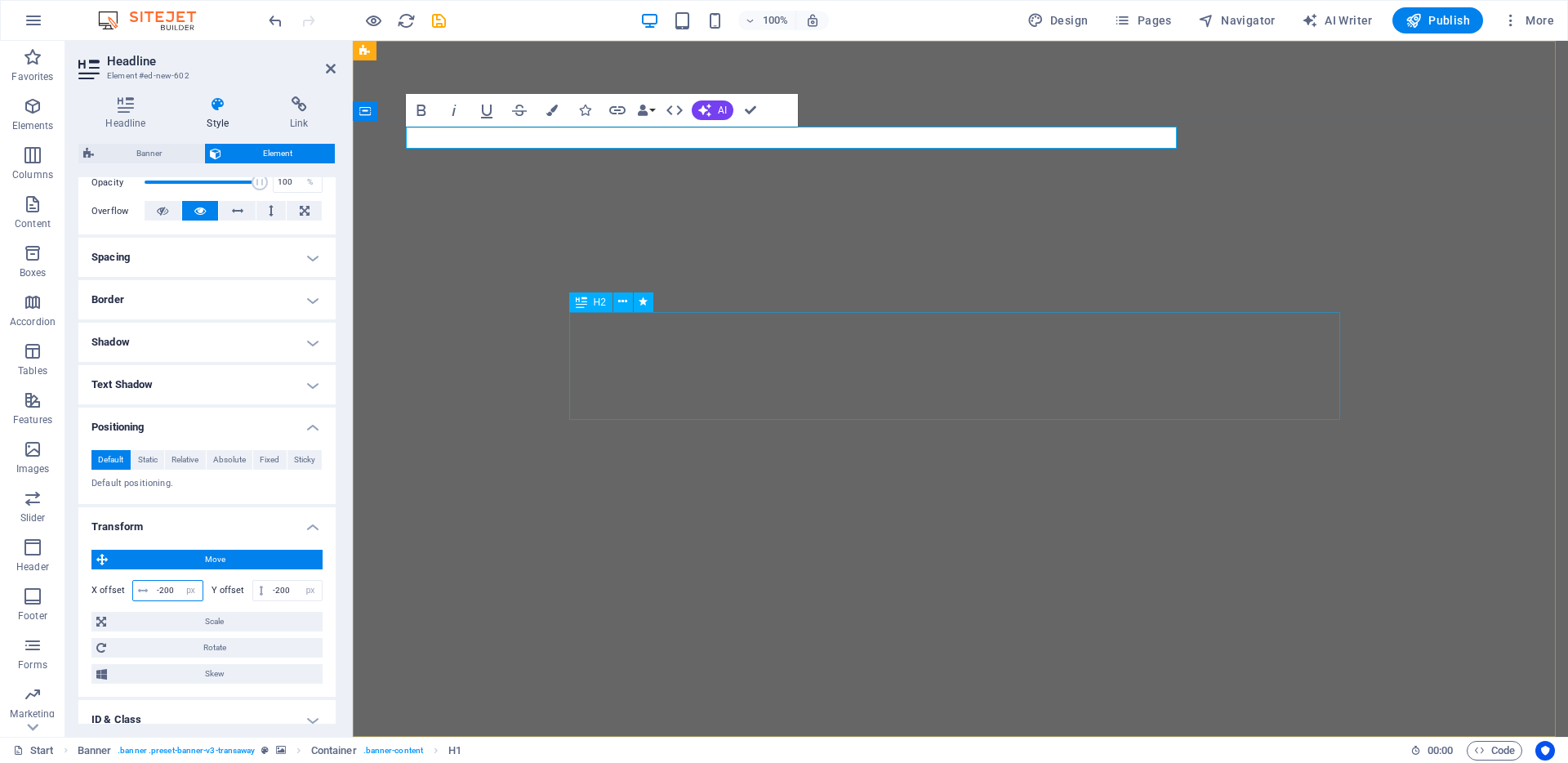
type input "-200"
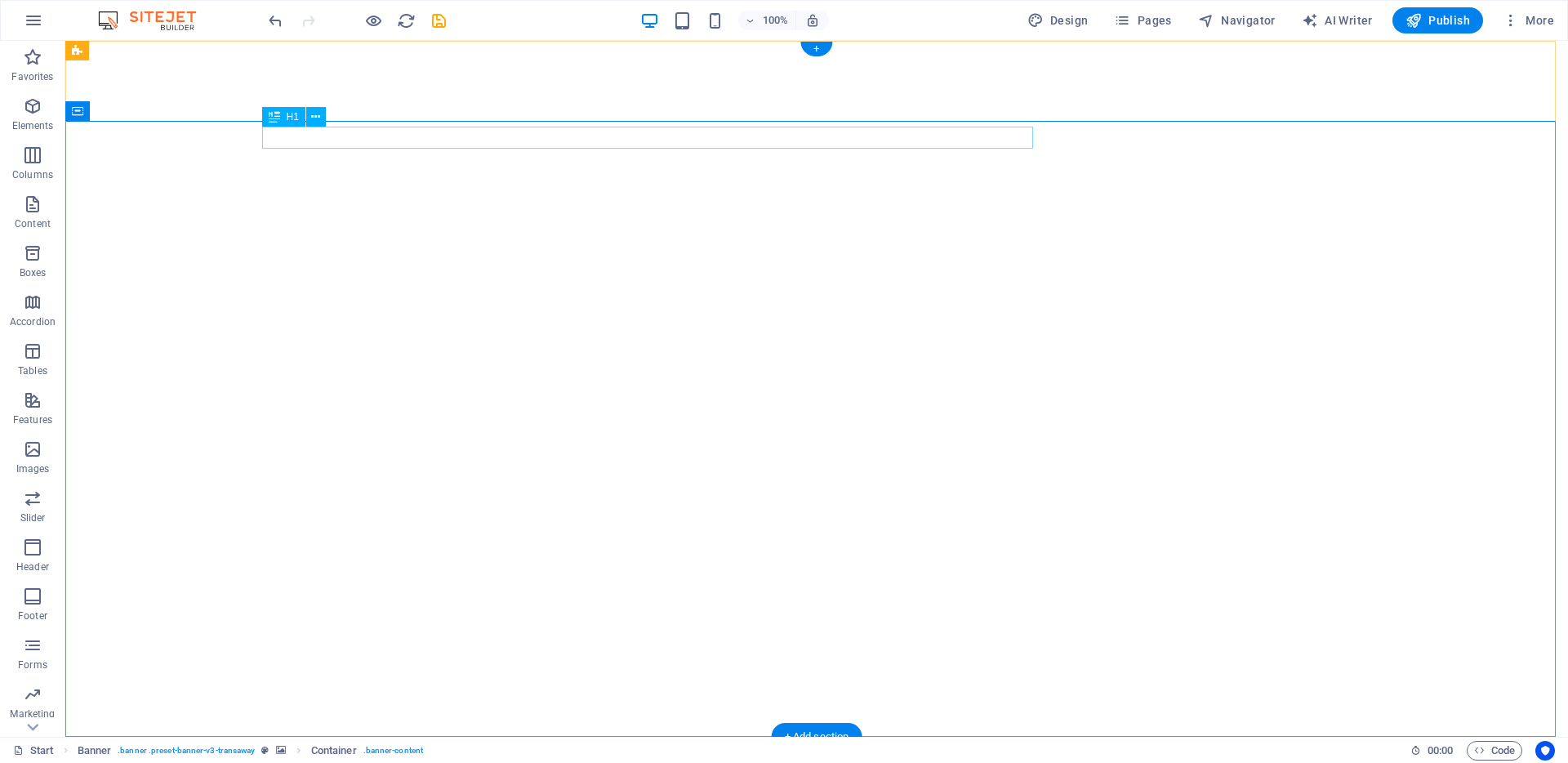
select select "px"
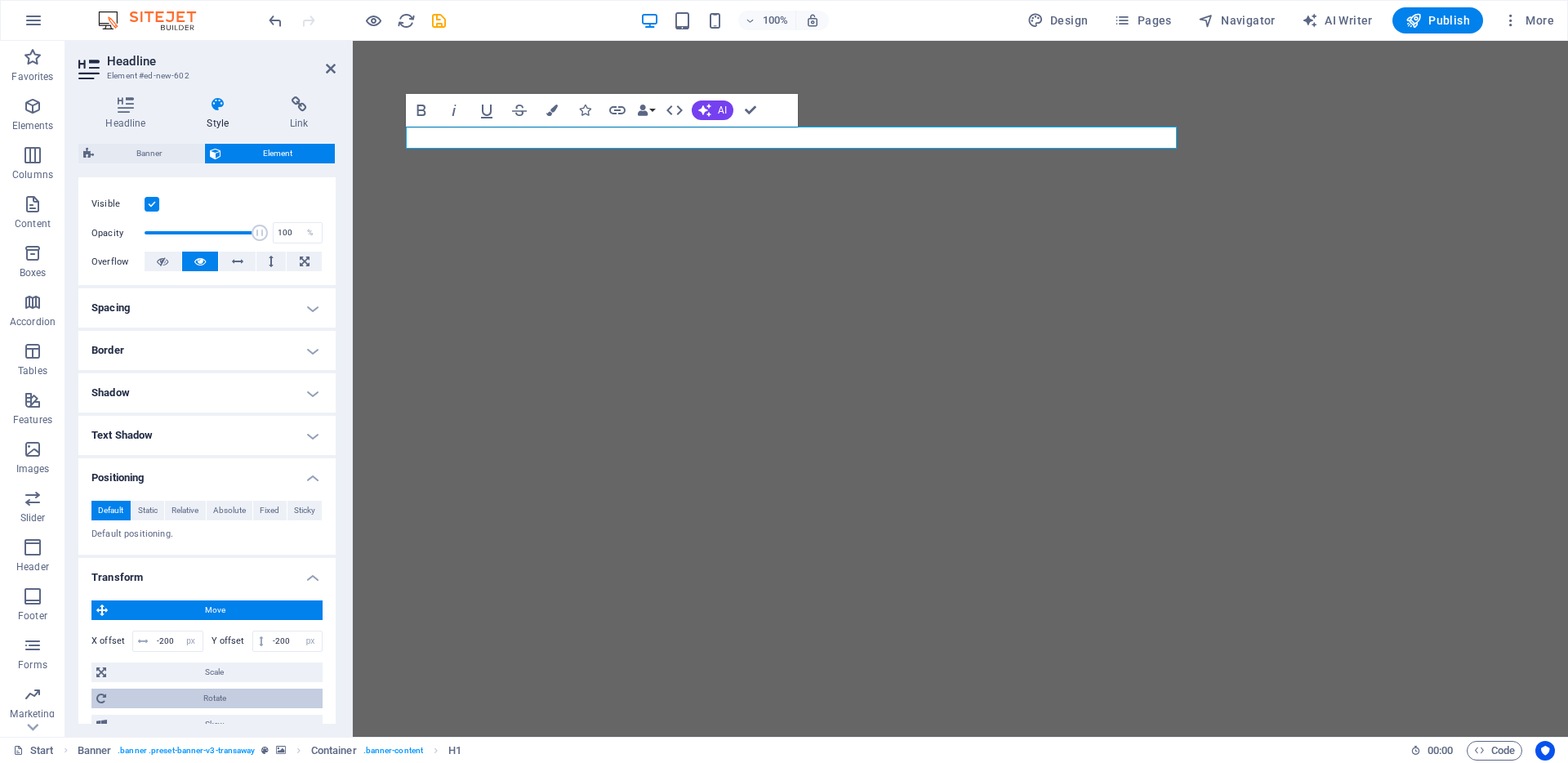
scroll to position [351, 0]
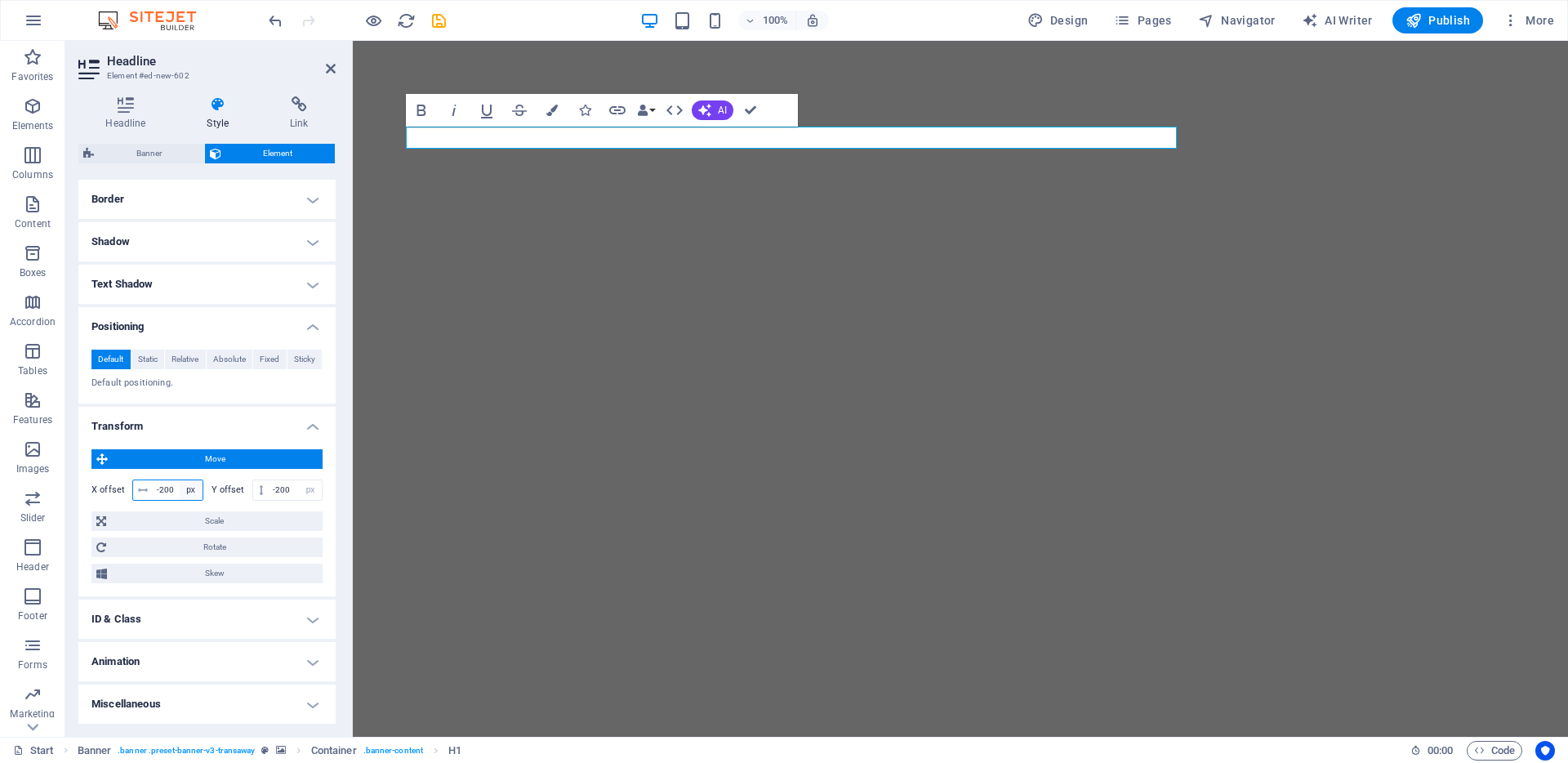
click at [179, 484] on select "px rem % em vh vw" at bounding box center [191, 490] width 23 height 20
click at [175, 486] on input "-200" at bounding box center [178, 490] width 50 height 20
type input "-2"
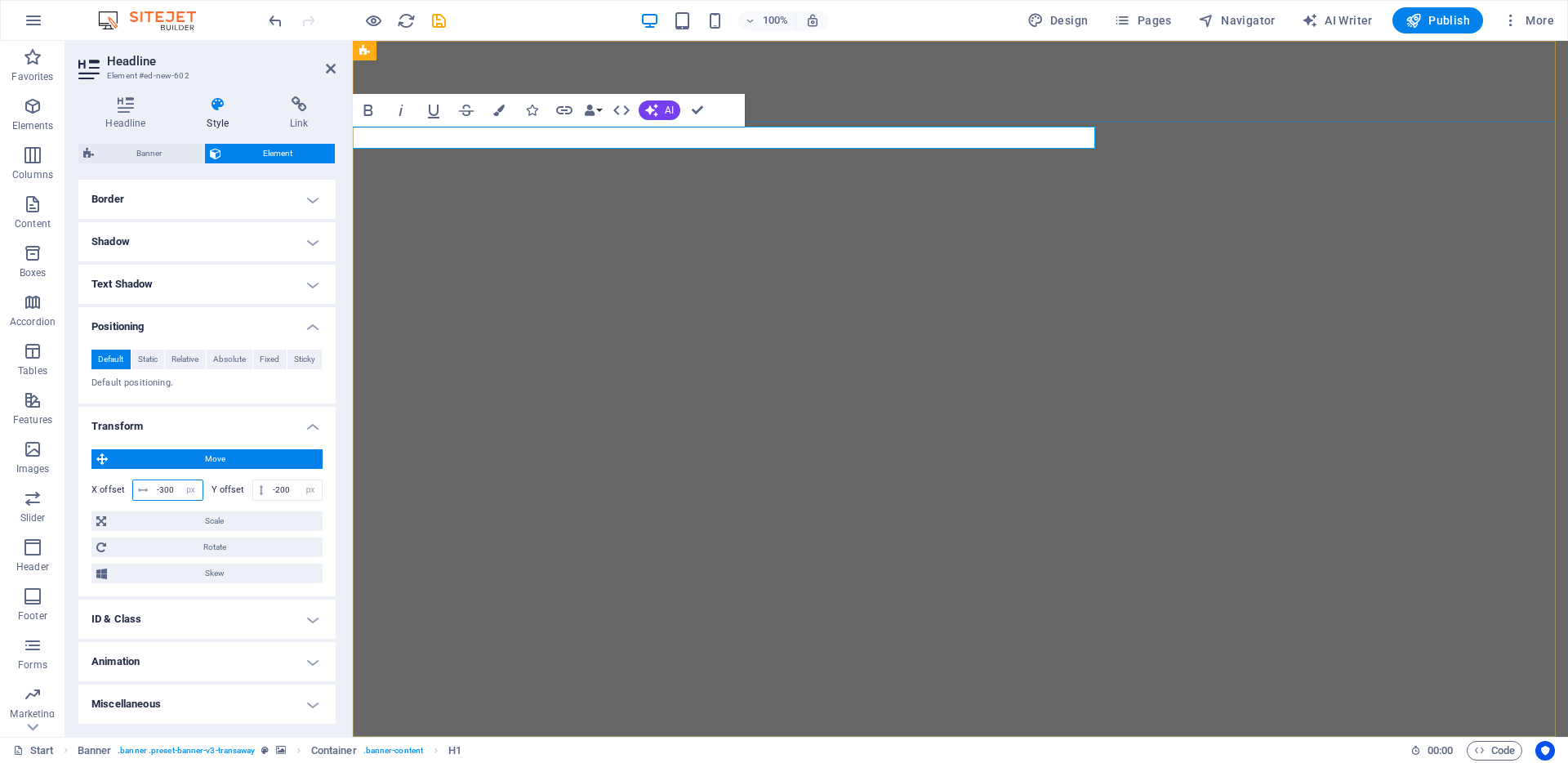
type input "-300"
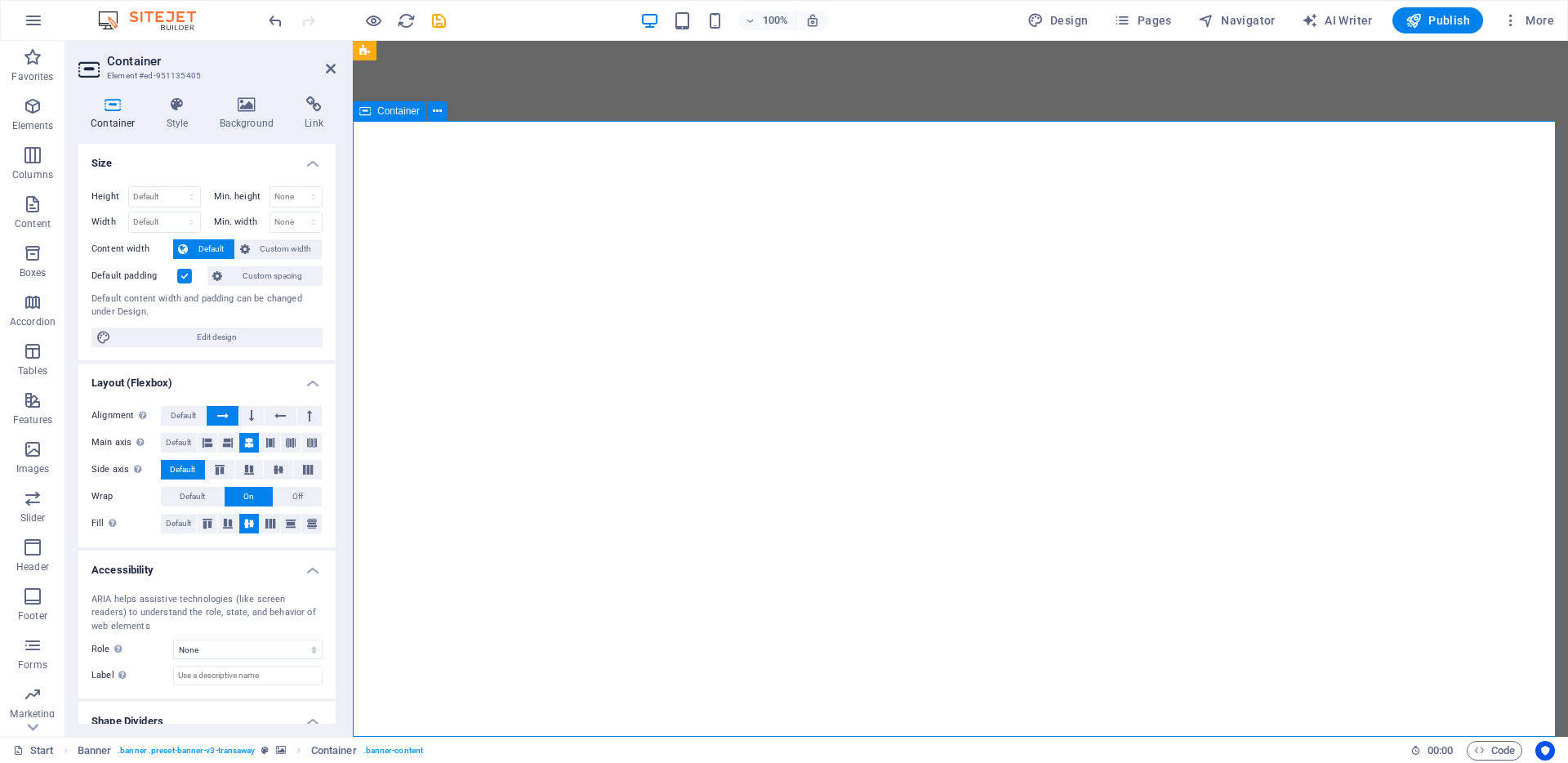
click at [324, 67] on h2 "Container" at bounding box center [221, 61] width 229 height 15
drag, startPoint x: 330, startPoint y: 63, endPoint x: 265, endPoint y: 32, distance: 72.0
click at [330, 63] on icon at bounding box center [331, 69] width 9 height 13
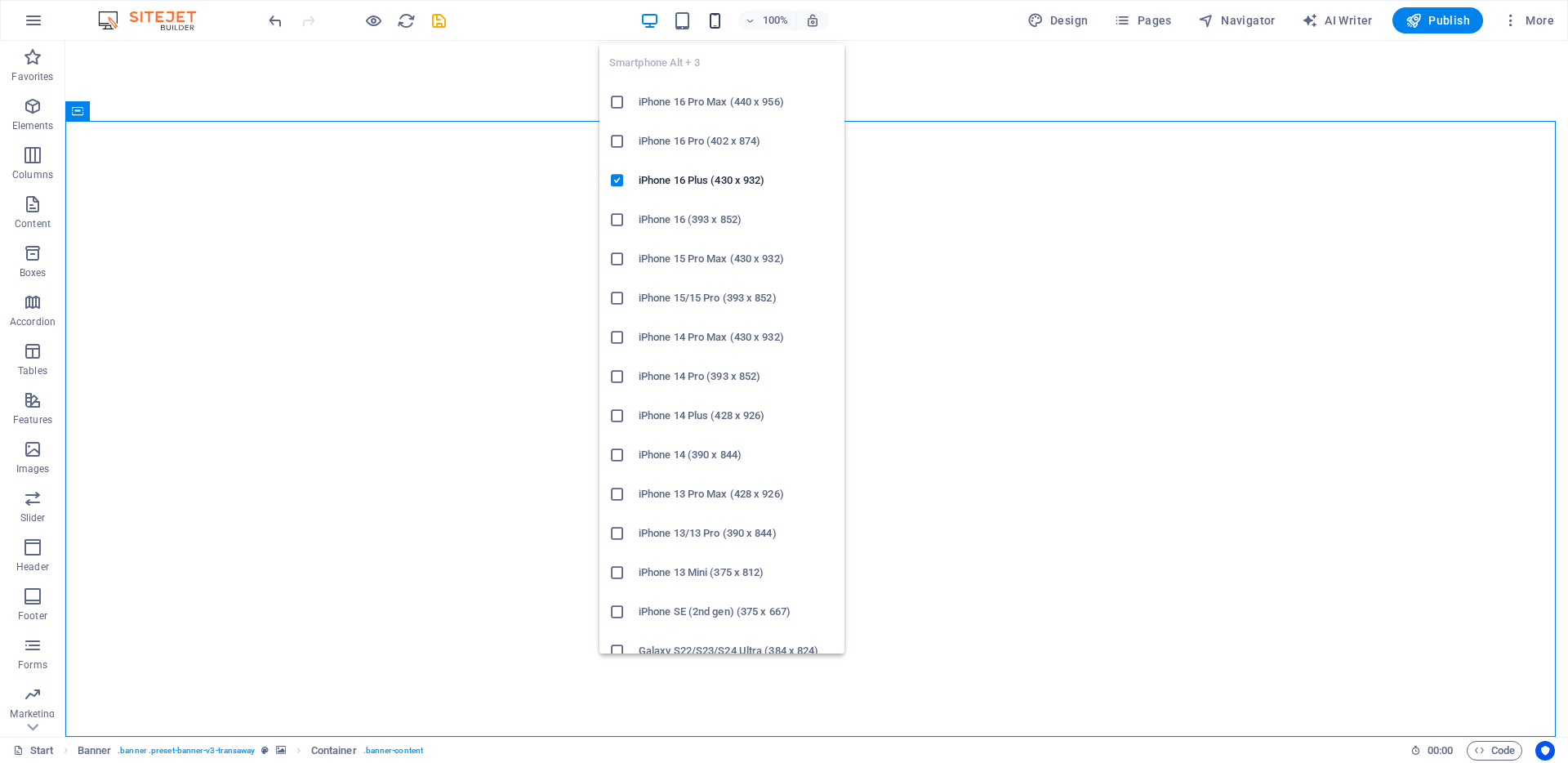
click at [717, 15] on icon "button" at bounding box center [715, 21] width 19 height 19
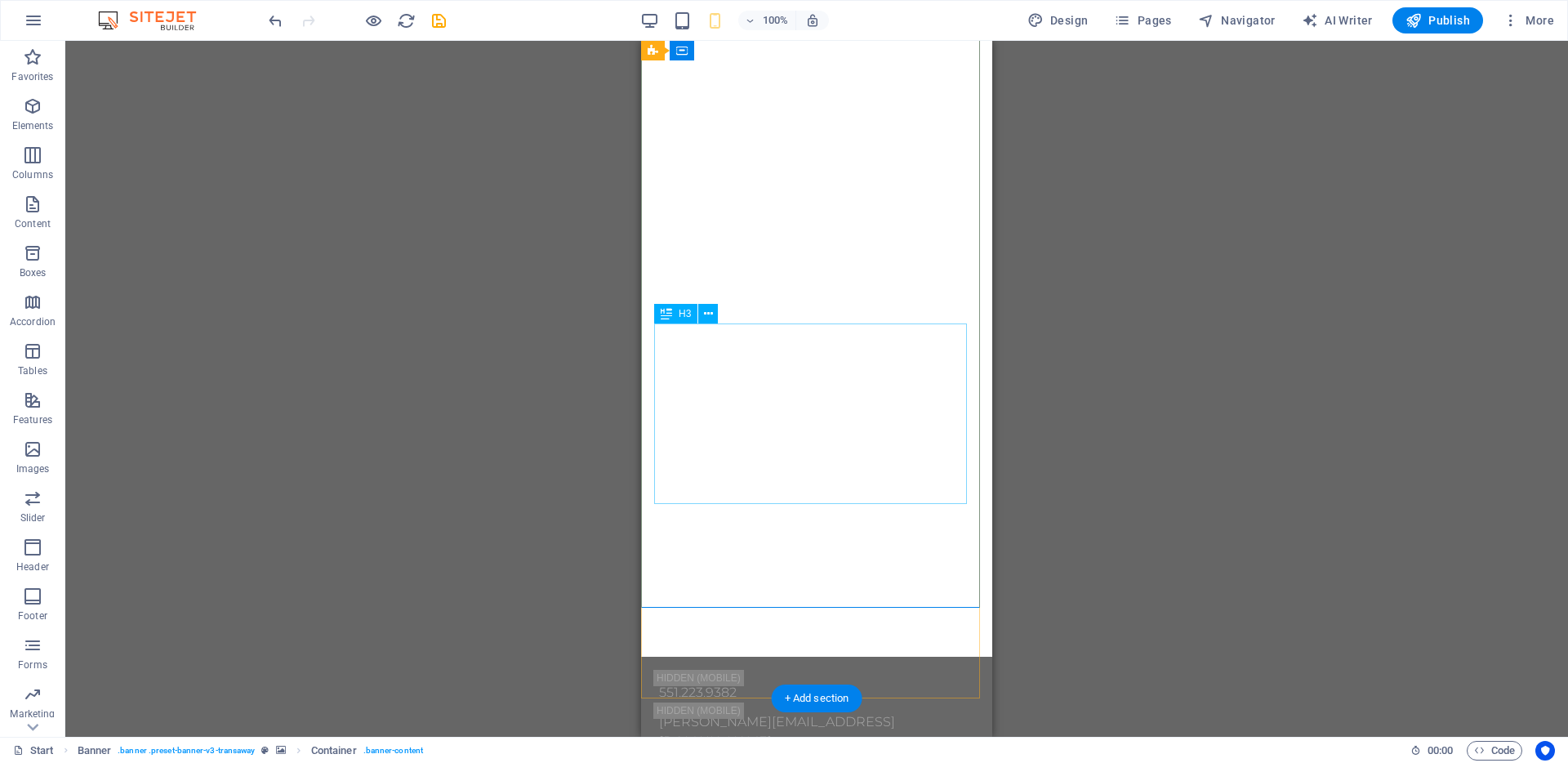
scroll to position [225, 0]
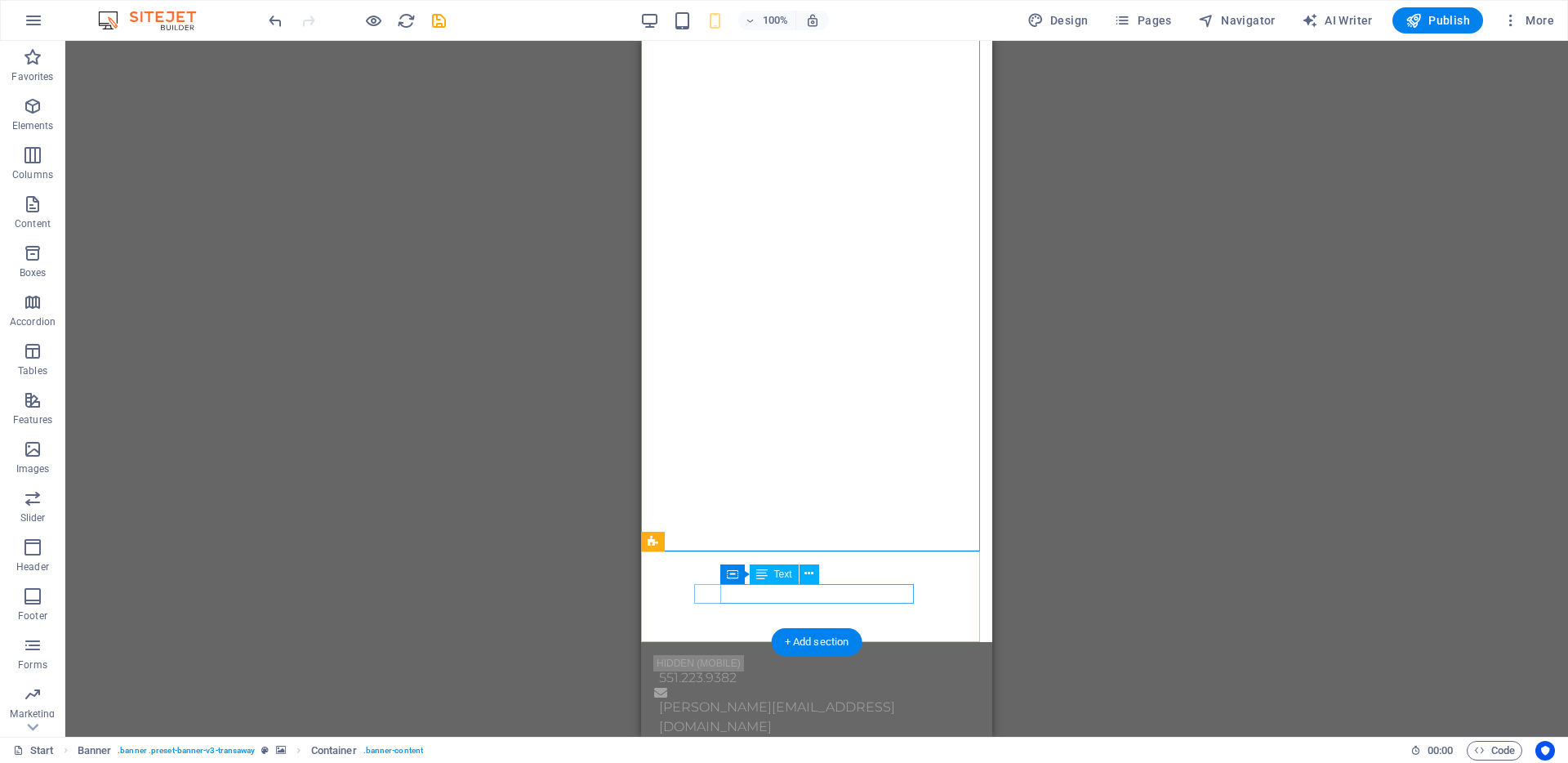
click at [734, 698] on div "[PERSON_NAME][EMAIL_ADDRESS][DOMAIN_NAME]" at bounding box center [812, 718] width 307 height 40
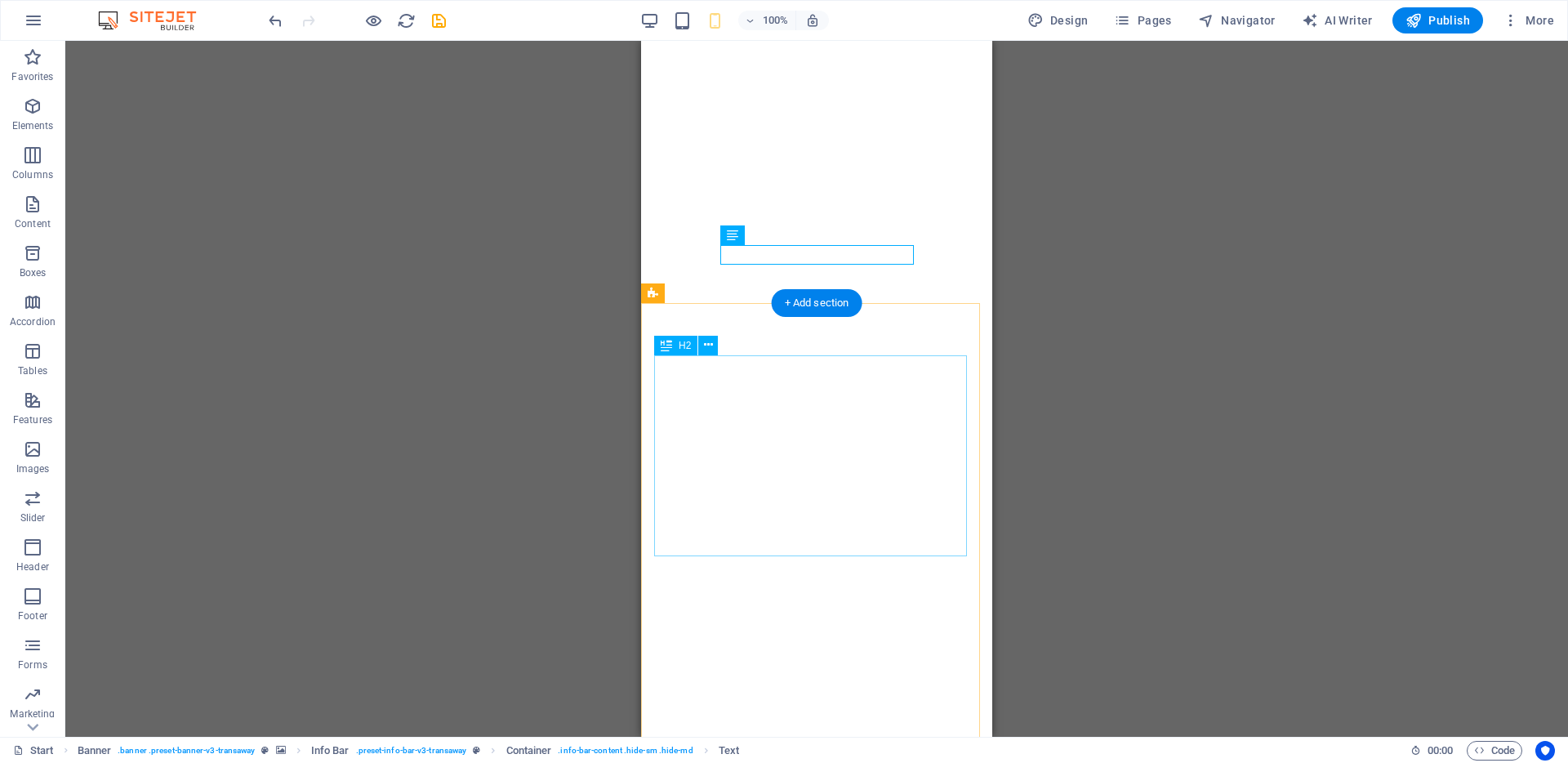
scroll to position [0, 0]
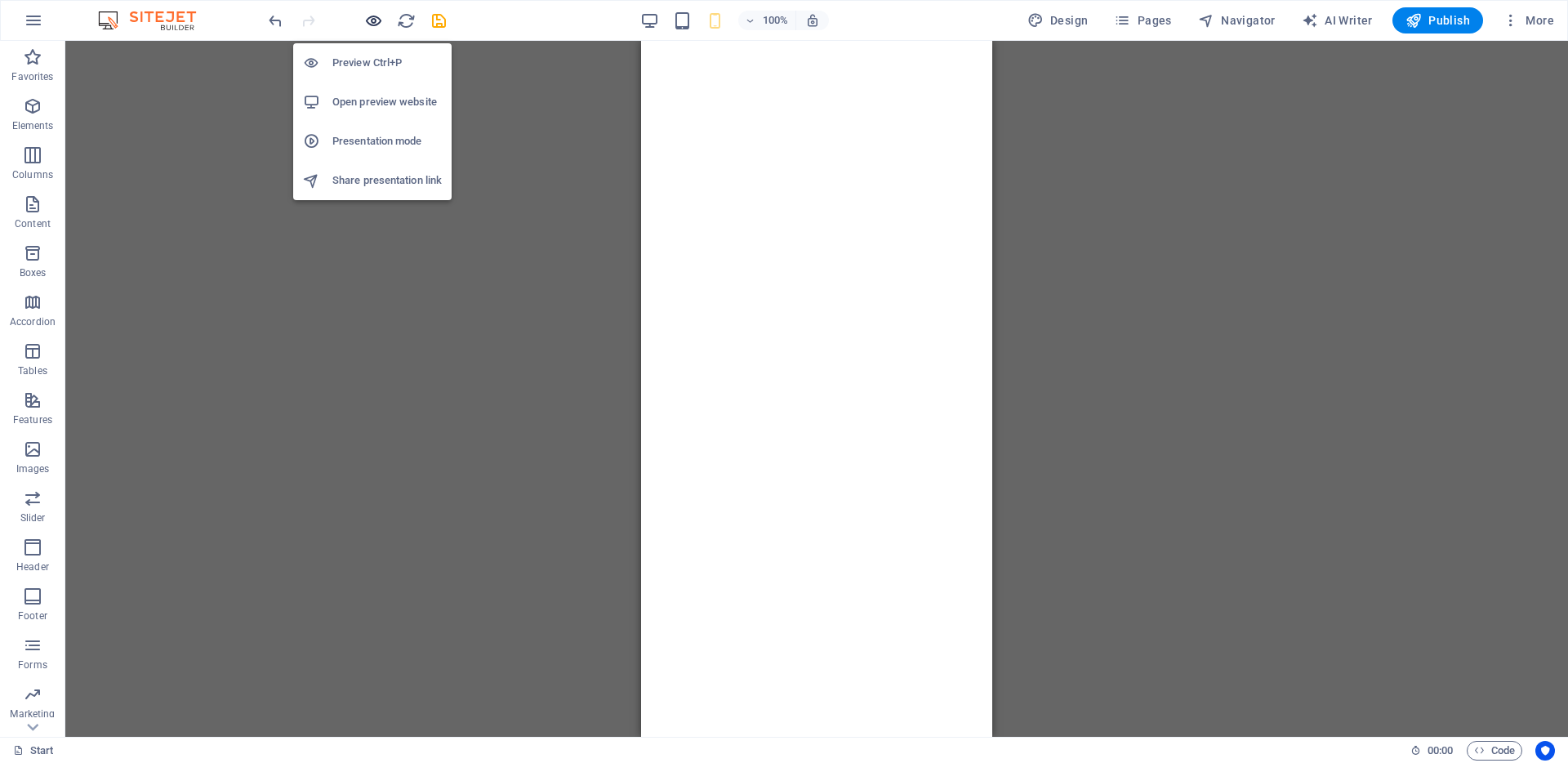
click at [366, 16] on icon "button" at bounding box center [374, 21] width 19 height 19
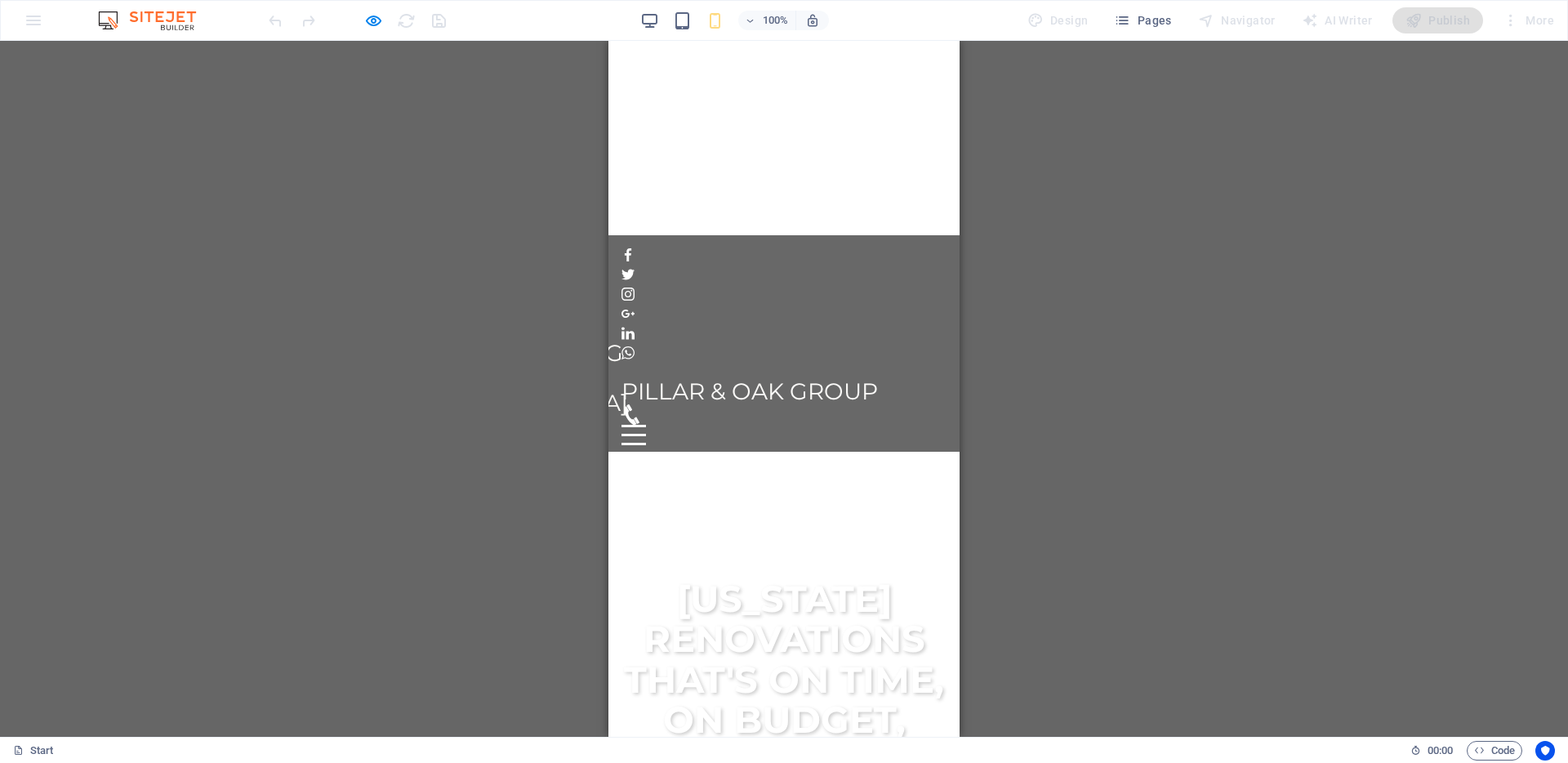
scroll to position [292, 0]
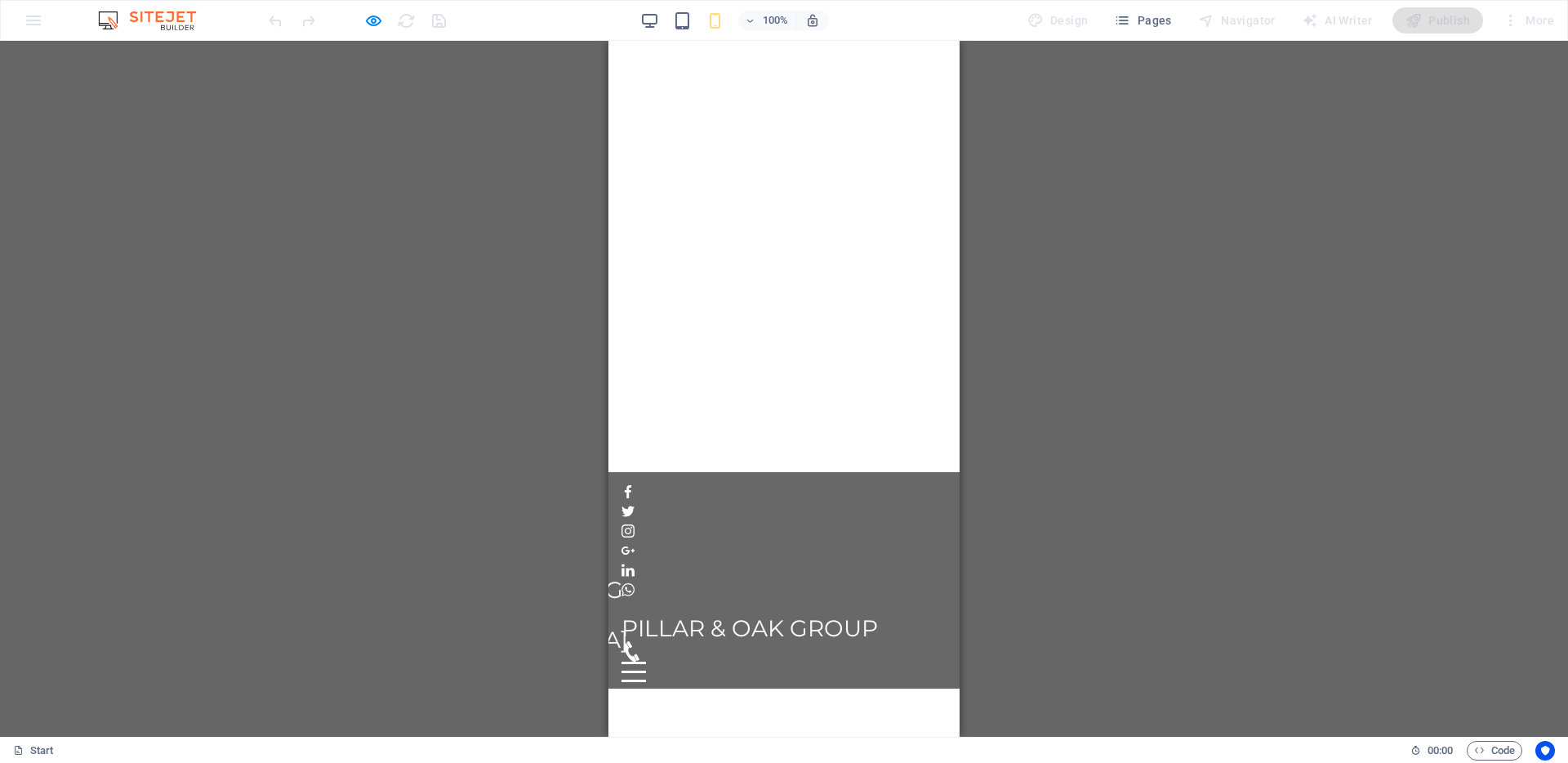
click at [635, 583] on icon at bounding box center [628, 589] width 13 height 13
click at [635, 524] on icon at bounding box center [628, 531] width 13 height 13
click at [635, 505] on icon at bounding box center [628, 510] width 13 height 10
click at [631, 485] on icon at bounding box center [628, 492] width 7 height 13
click at [635, 544] on icon at bounding box center [628, 551] width 13 height 13
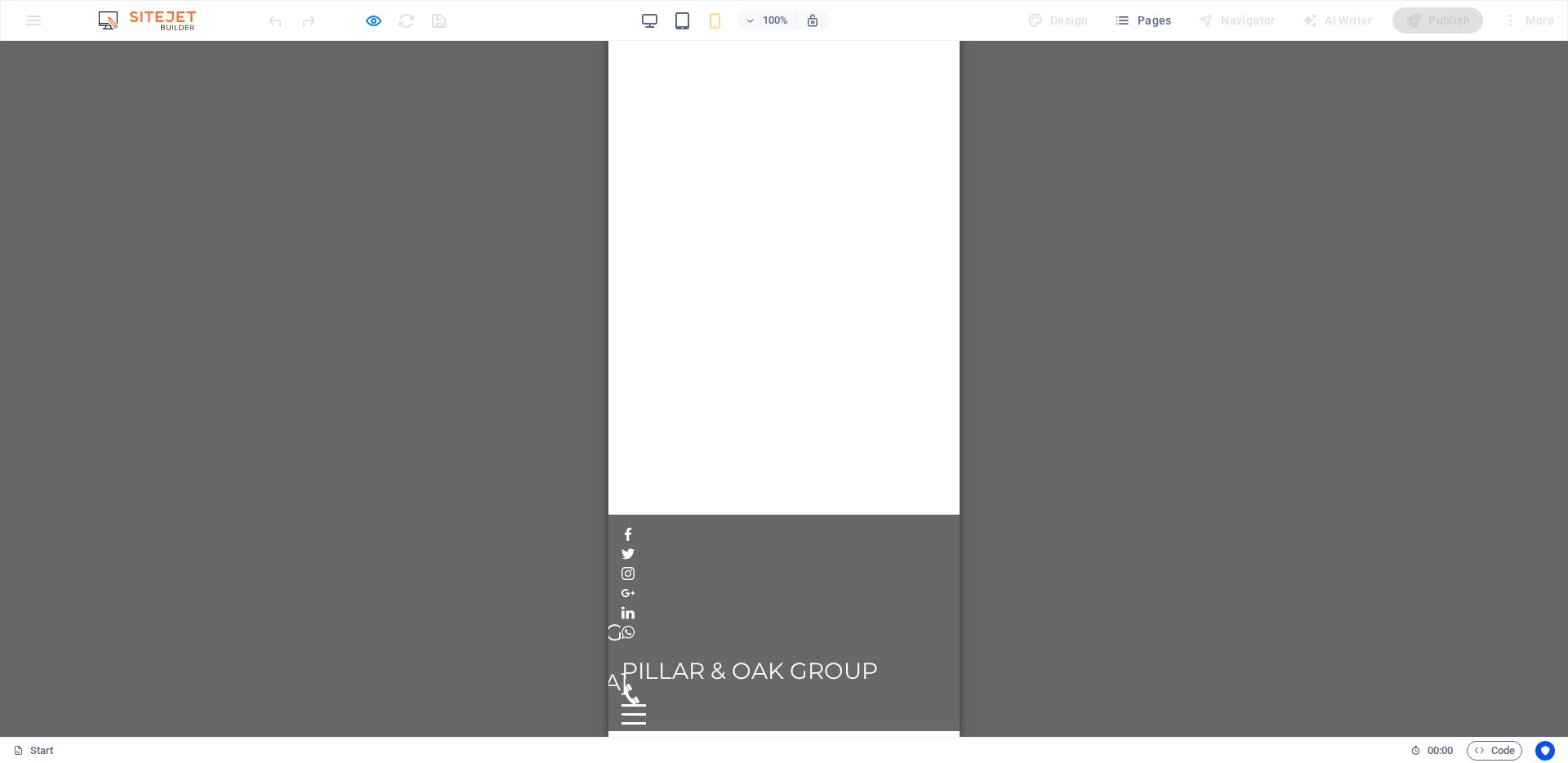
scroll to position [0, 0]
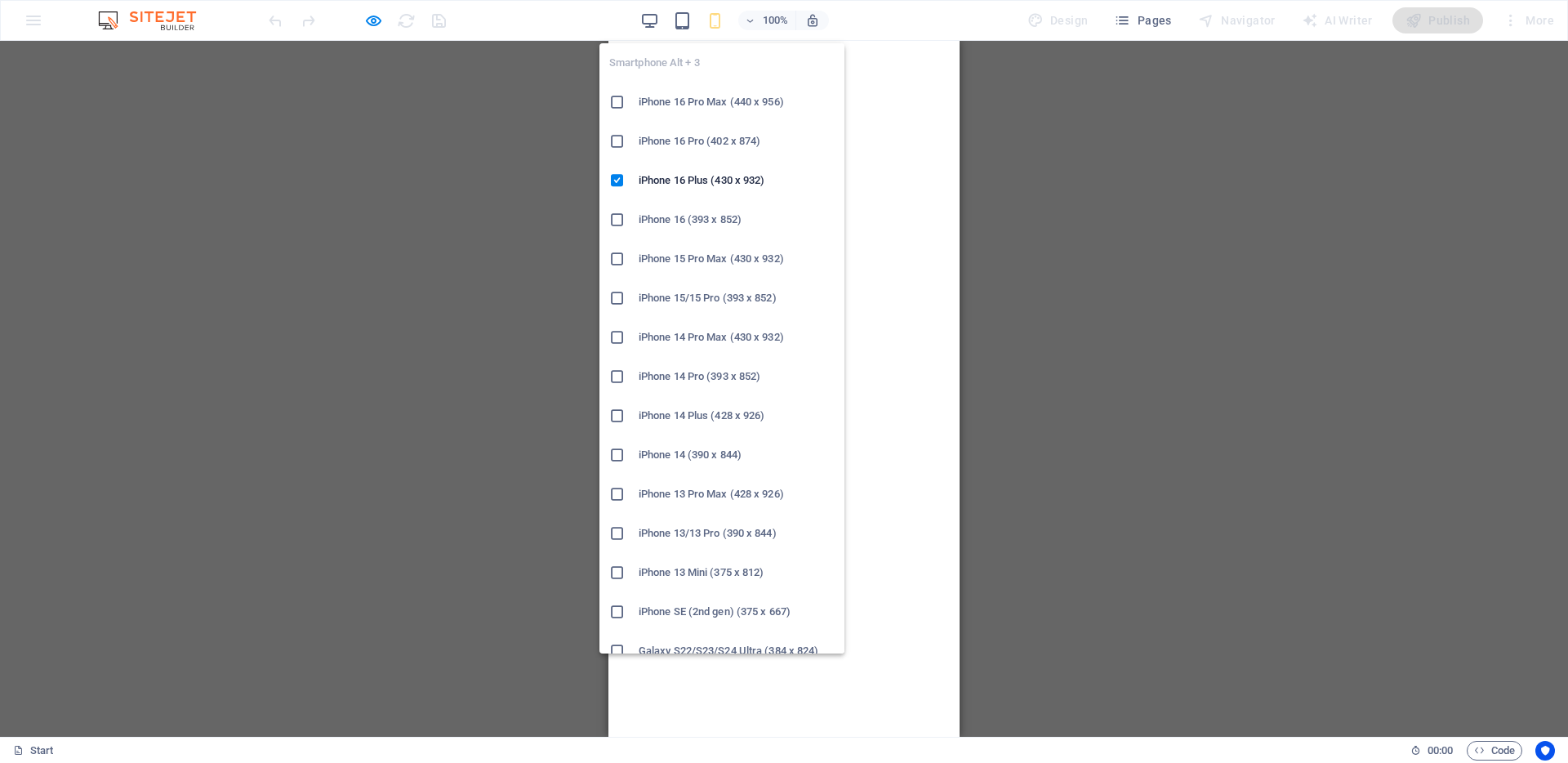
click at [714, 21] on icon "button" at bounding box center [715, 21] width 19 height 19
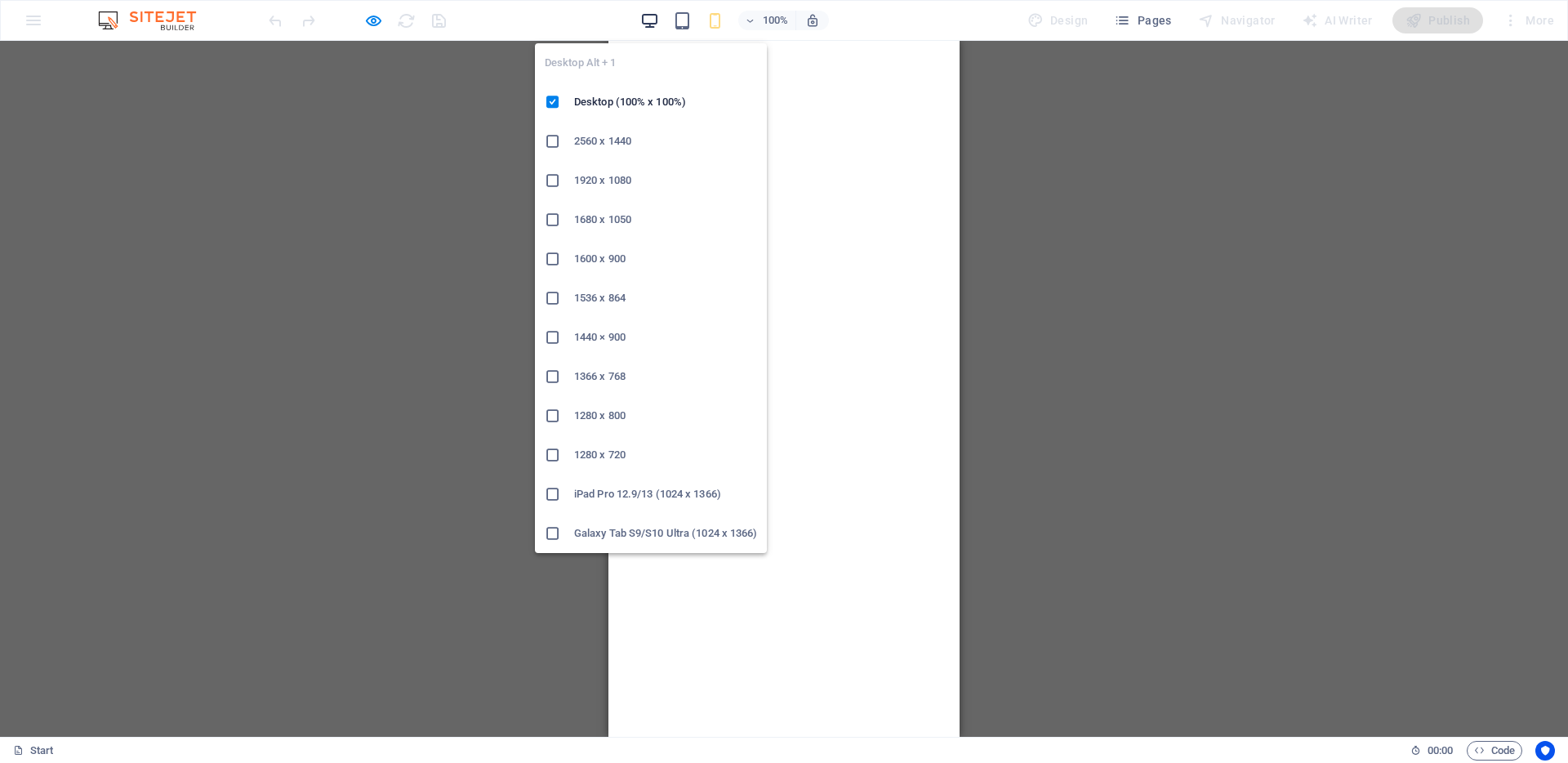
click at [653, 18] on icon "button" at bounding box center [650, 21] width 19 height 19
